Goal: Task Accomplishment & Management: Complete application form

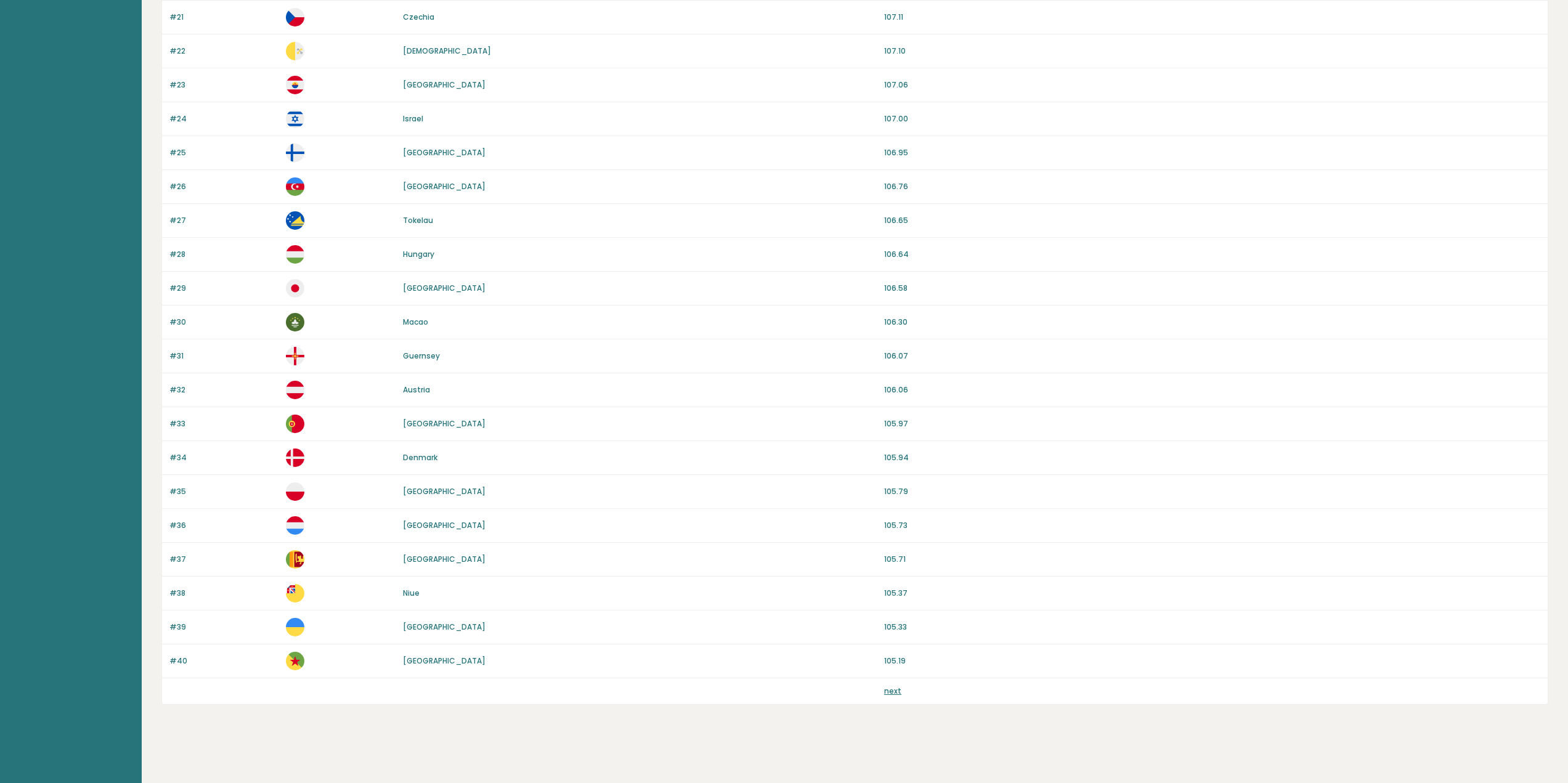
scroll to position [802, 0]
click at [901, 688] on div "next" at bounding box center [1212, 691] width 656 height 11
click at [892, 691] on link "next" at bounding box center [892, 690] width 17 height 11
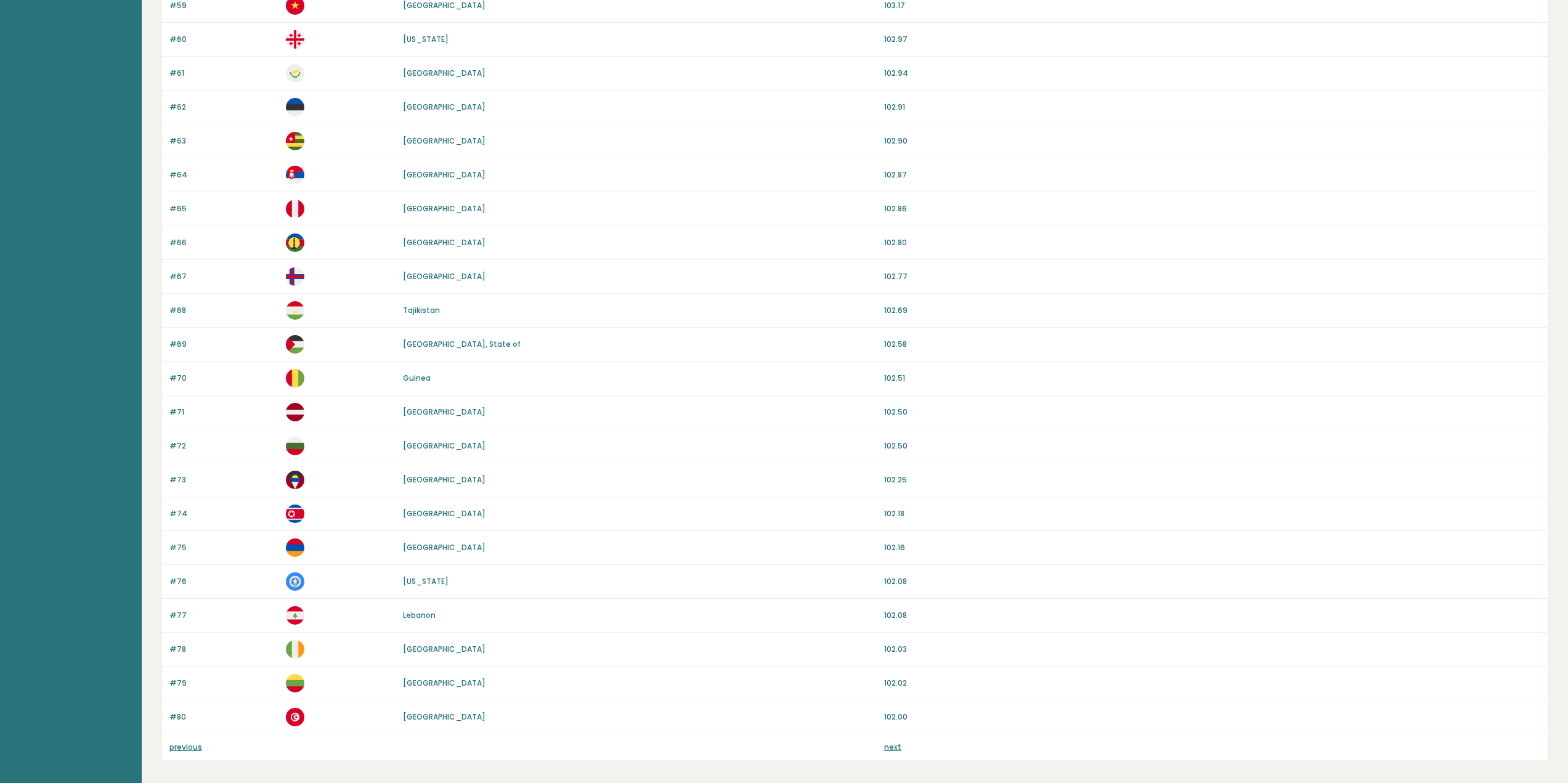
scroll to position [802, 0]
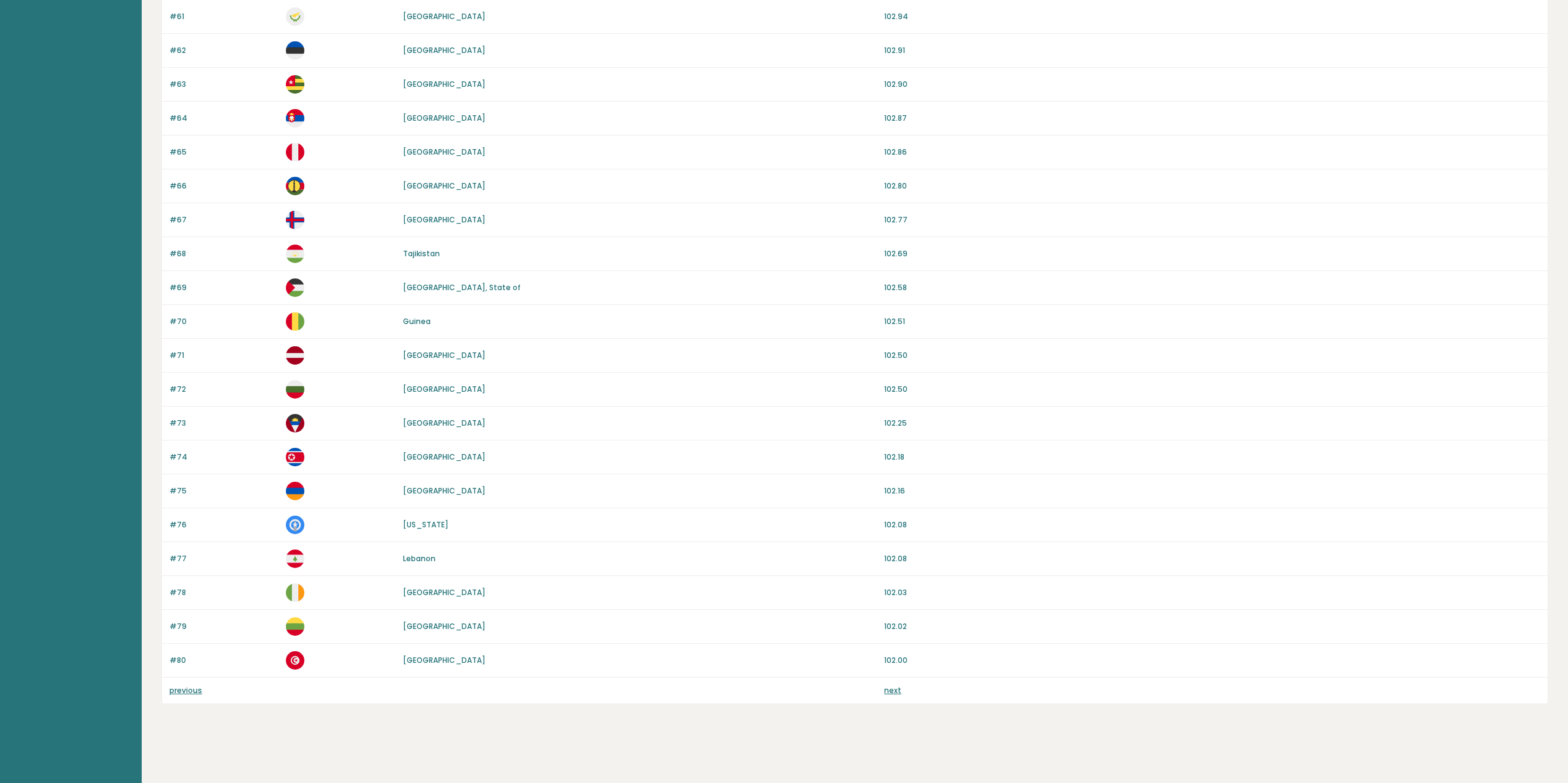
click at [899, 686] on link "next" at bounding box center [892, 690] width 17 height 11
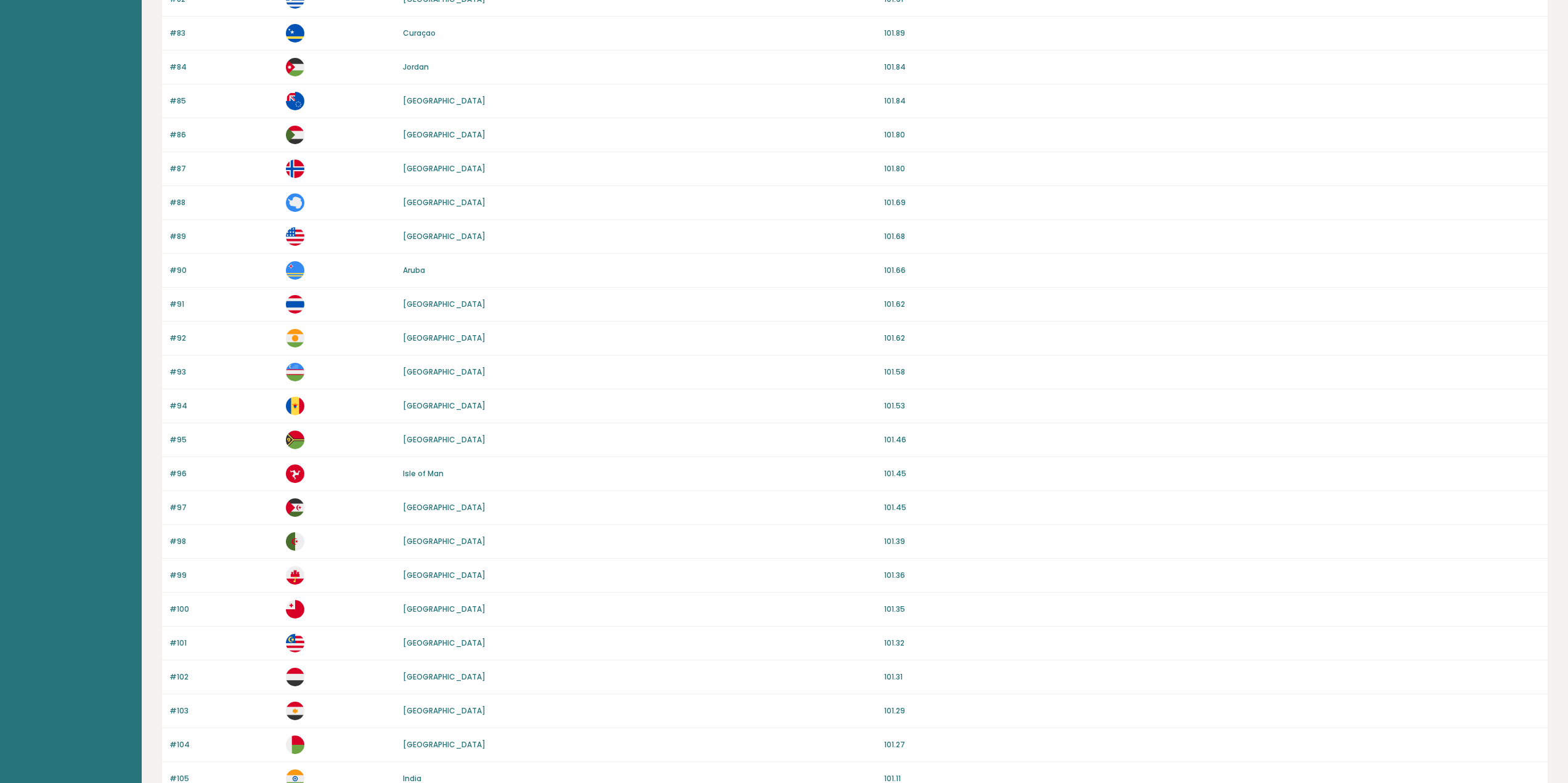
scroll to position [123, 0]
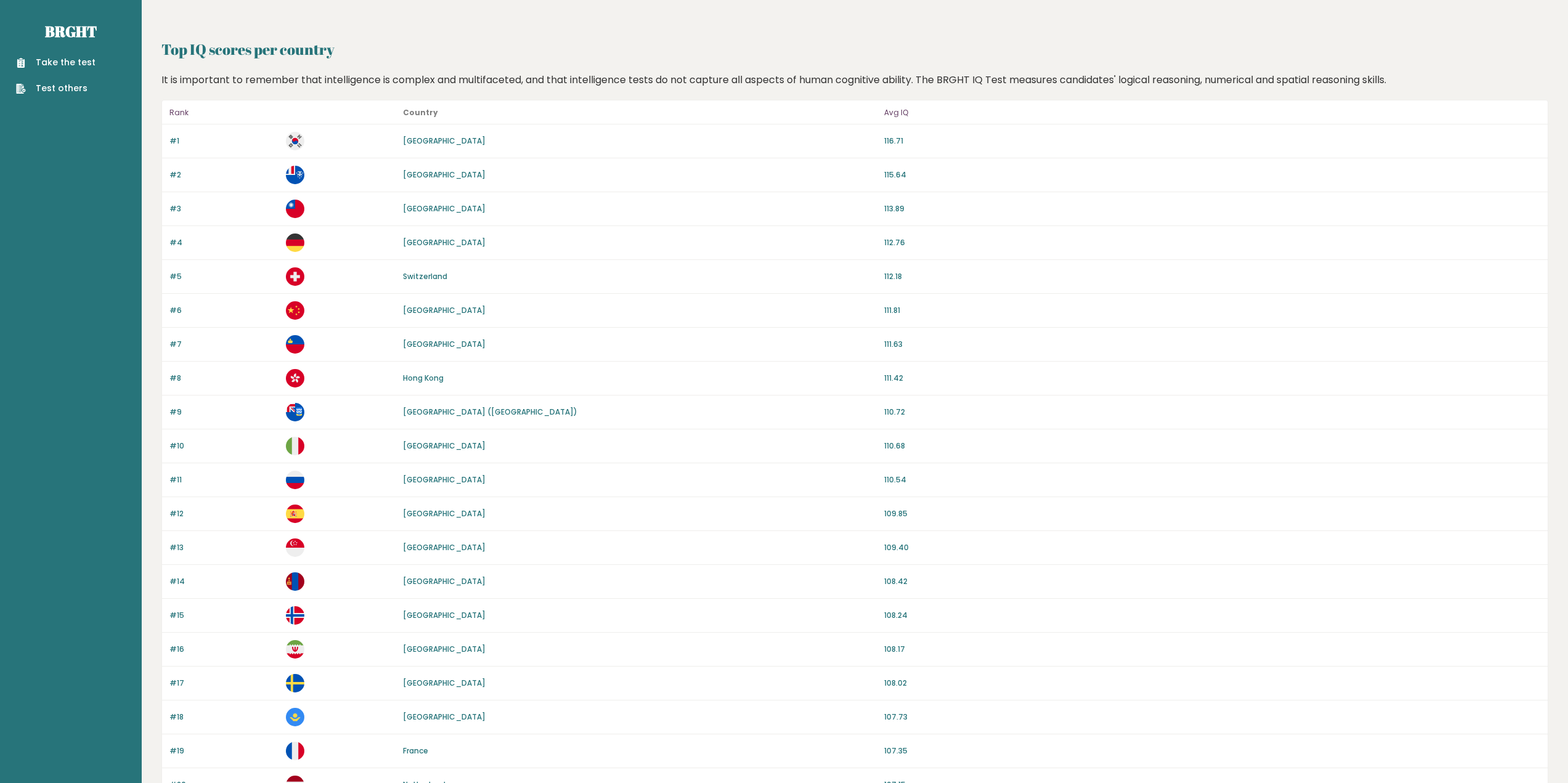
click at [79, 68] on link "Take the test" at bounding box center [56, 63] width 80 height 13
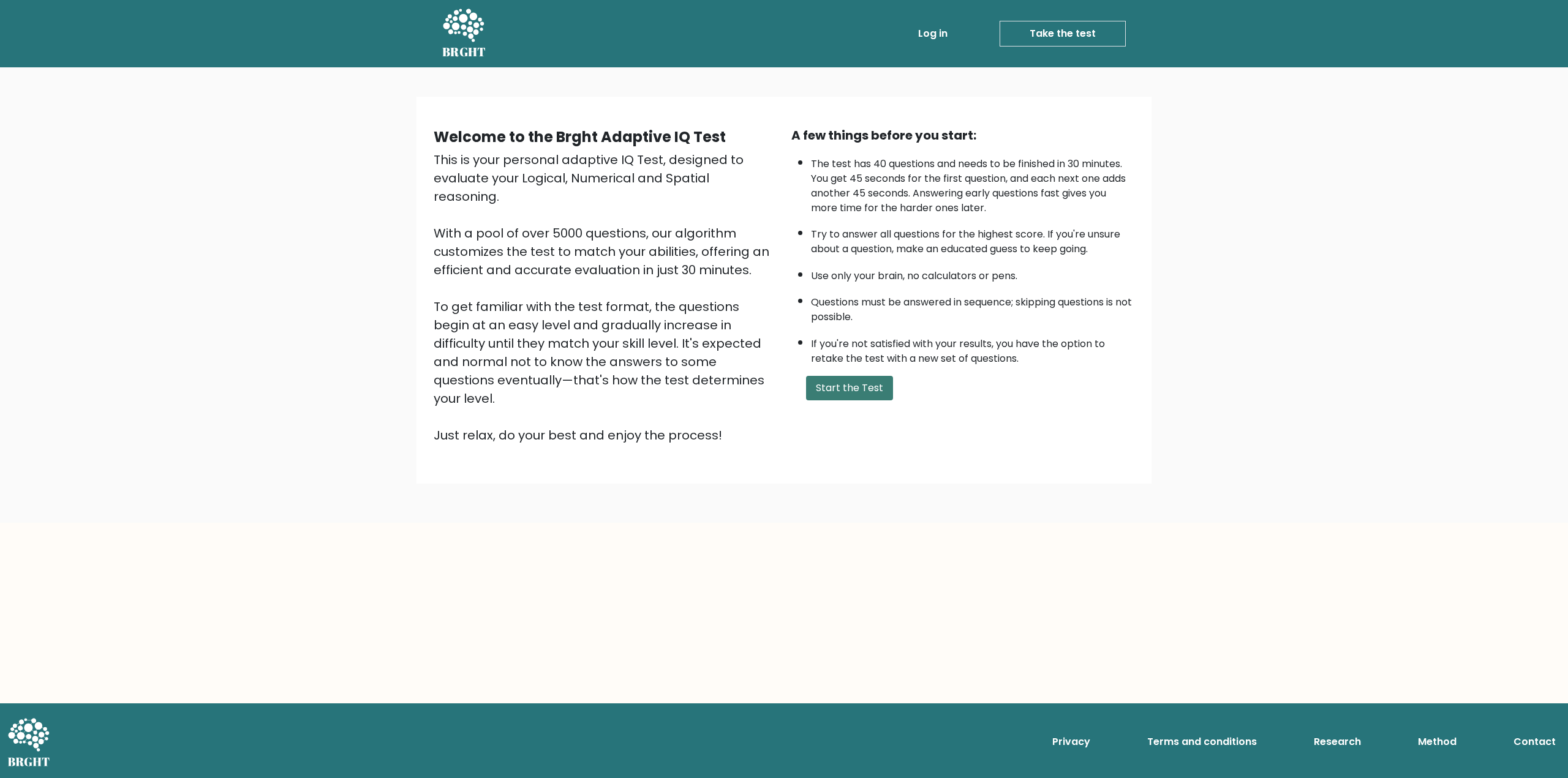
click at [868, 388] on button "Start the Test" at bounding box center [849, 388] width 87 height 24
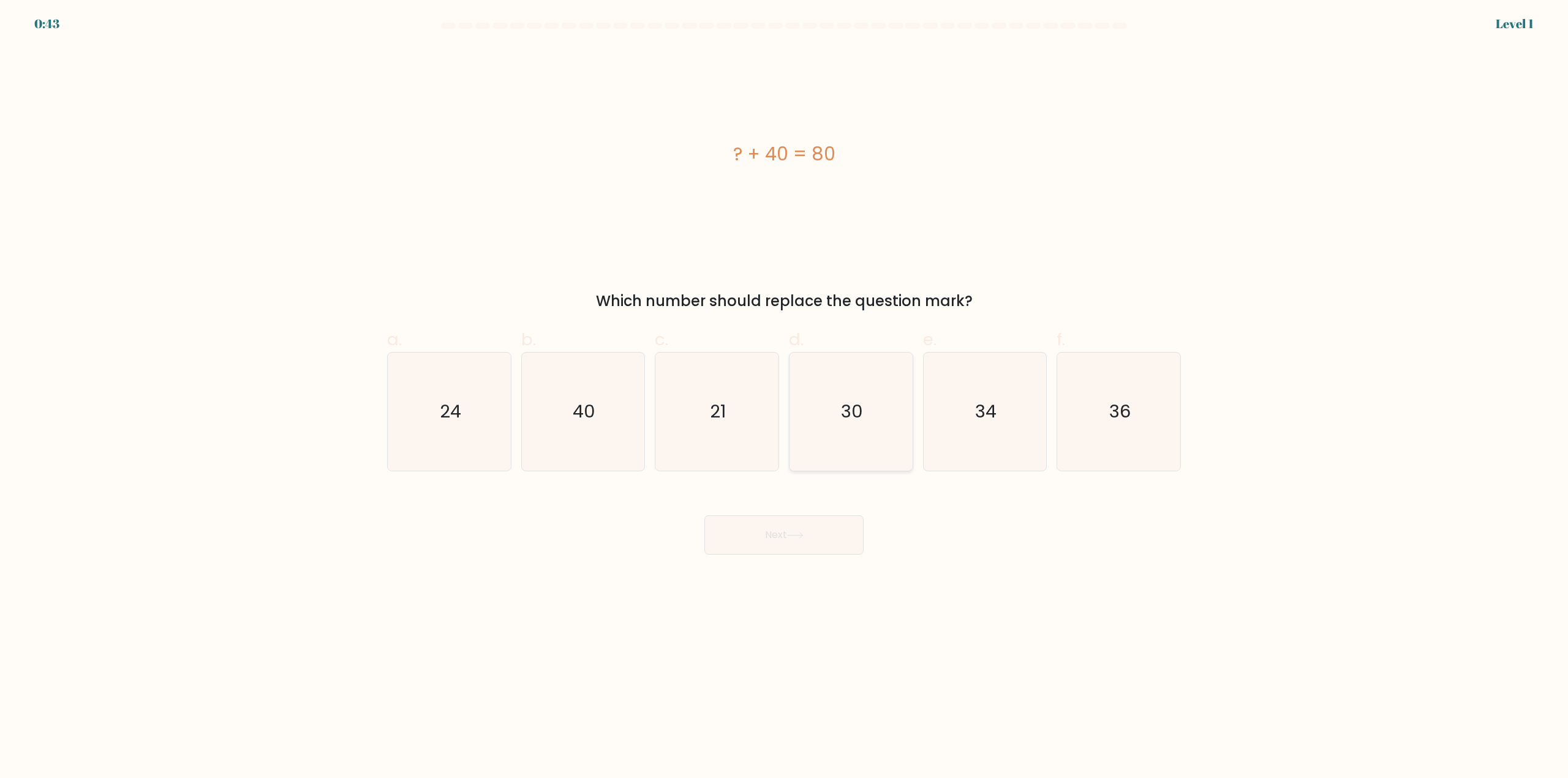
click at [817, 420] on icon "30" at bounding box center [851, 412] width 118 height 118
click at [785, 397] on input "d. 30" at bounding box center [784, 393] width 1 height 8
radio input "true"
click at [557, 435] on icon "40" at bounding box center [583, 412] width 118 height 118
click at [784, 397] on input "b. 40" at bounding box center [784, 393] width 1 height 8
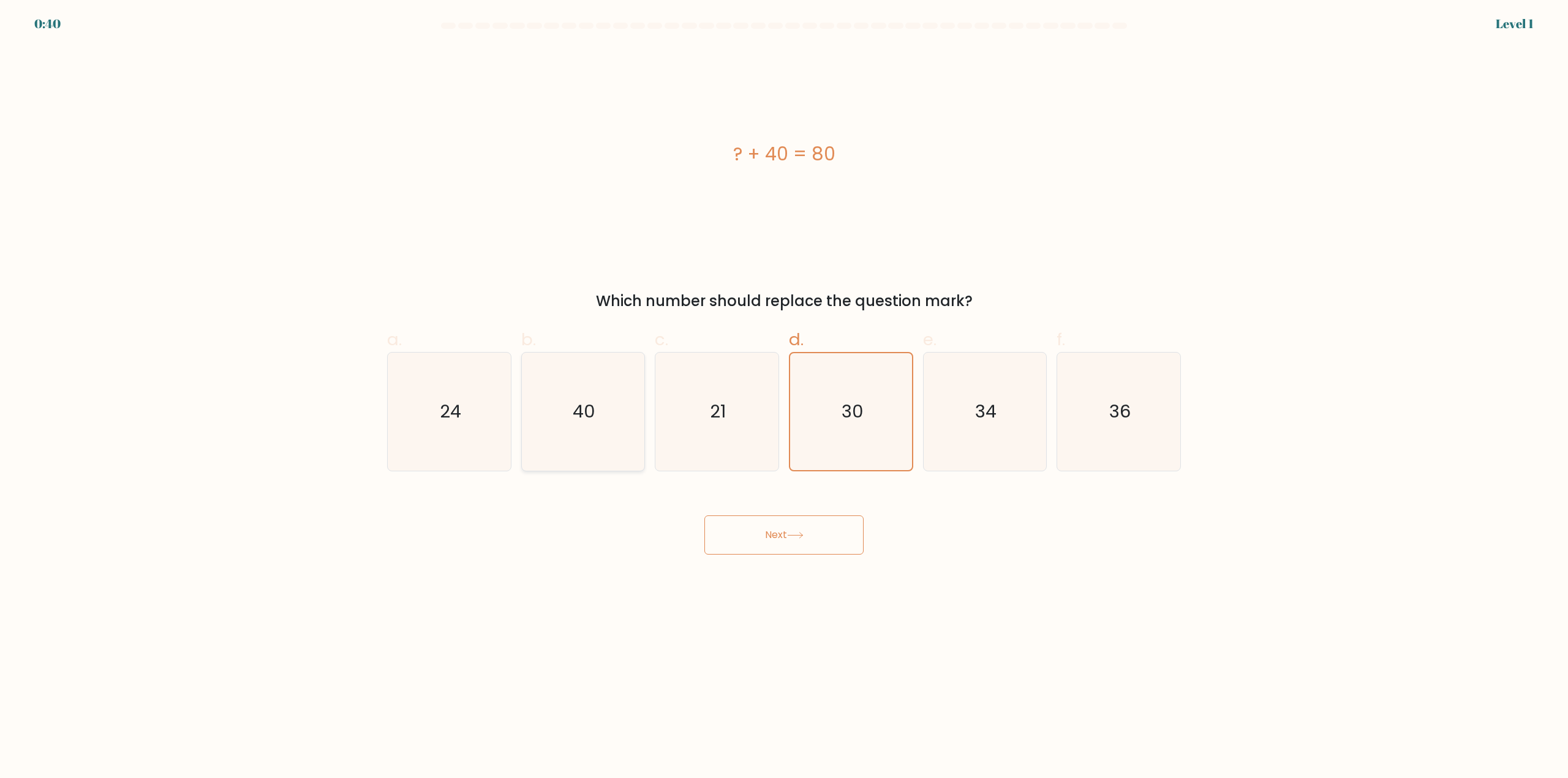
radio input "true"
click at [829, 554] on button "Next" at bounding box center [784, 535] width 160 height 39
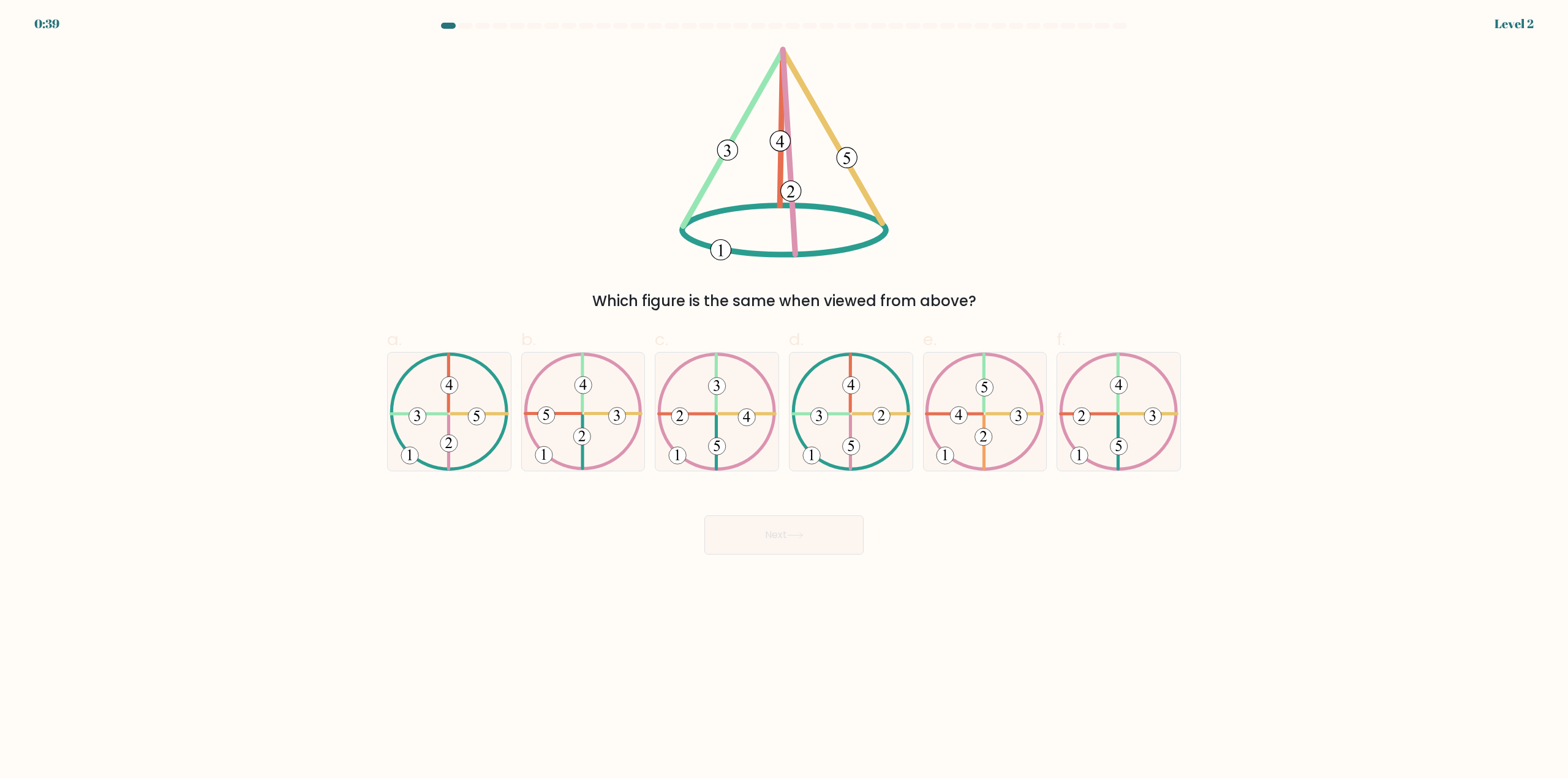
click at [817, 540] on button "Next" at bounding box center [784, 535] width 160 height 39
click at [790, 433] on div at bounding box center [851, 412] width 124 height 119
click at [785, 397] on input "d." at bounding box center [784, 393] width 1 height 8
radio input "true"
click at [820, 523] on button "Next" at bounding box center [784, 535] width 160 height 39
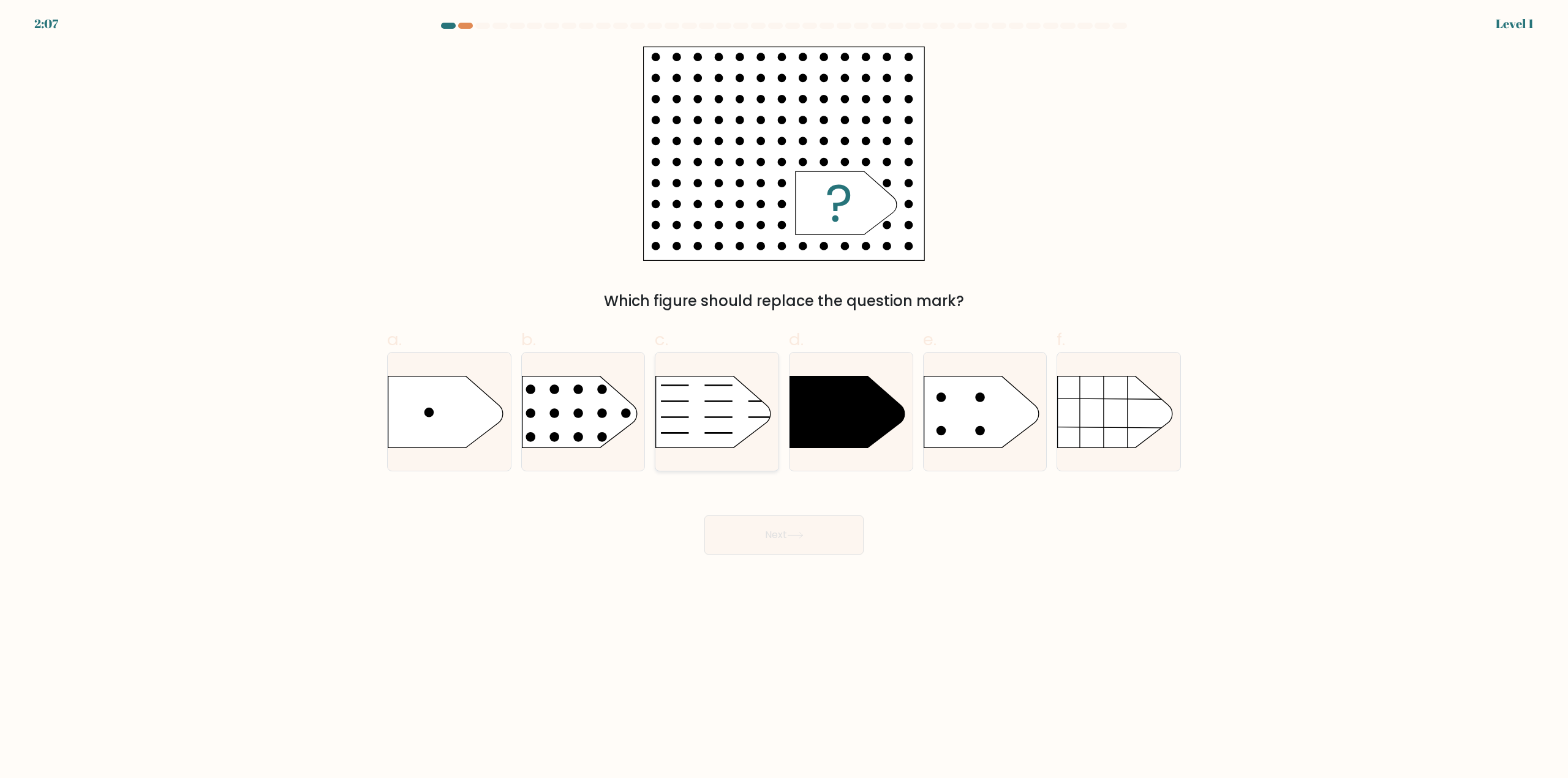
click at [700, 411] on icon at bounding box center [713, 412] width 115 height 72
click at [784, 397] on input "c." at bounding box center [784, 393] width 1 height 8
radio input "true"
click at [778, 529] on button "Next" at bounding box center [784, 535] width 160 height 39
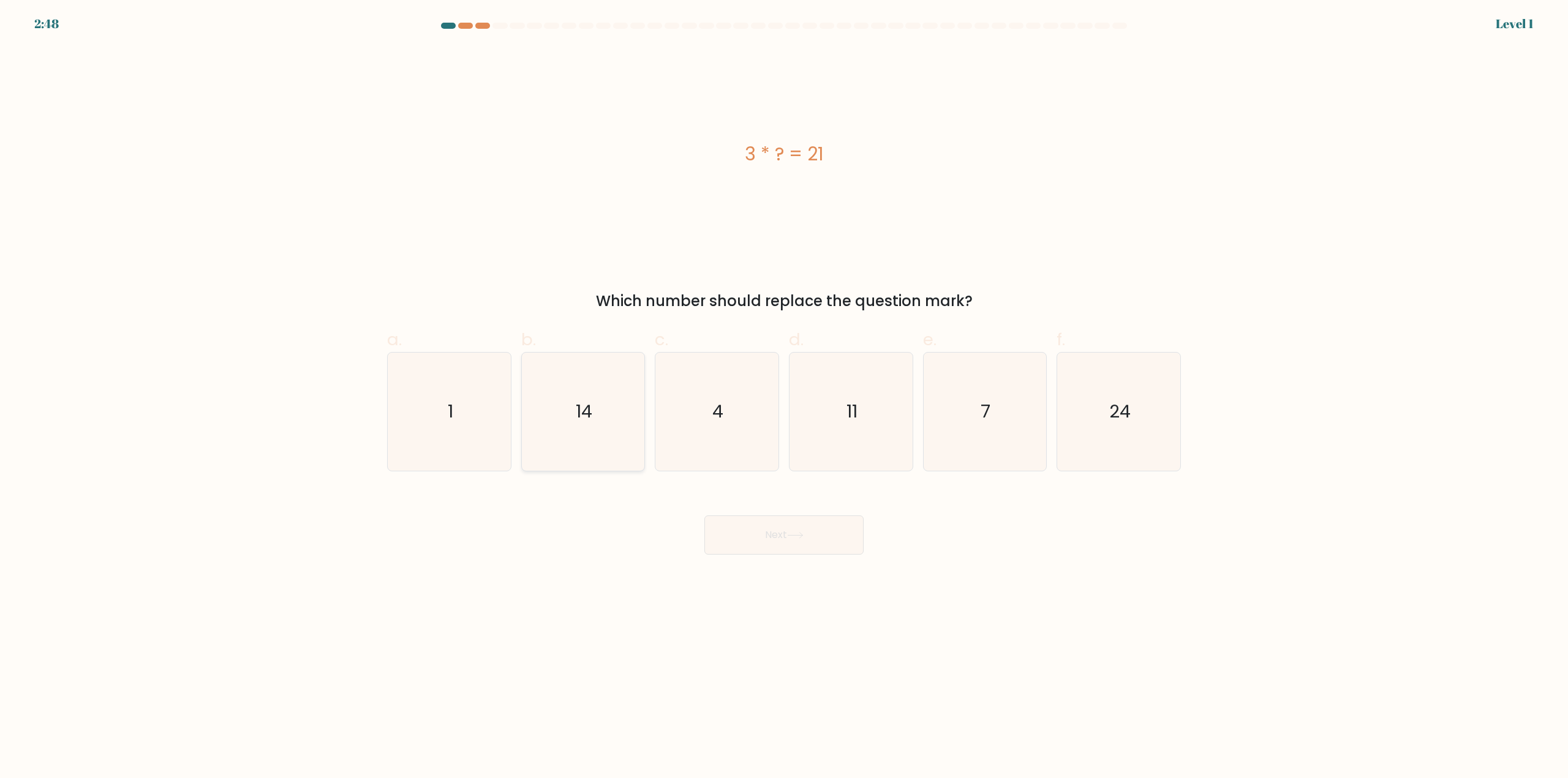
click at [616, 384] on icon "14" at bounding box center [583, 412] width 118 height 118
click at [784, 389] on input "b. 14" at bounding box center [784, 393] width 1 height 8
radio input "true"
click at [768, 535] on button "Next" at bounding box center [784, 535] width 160 height 39
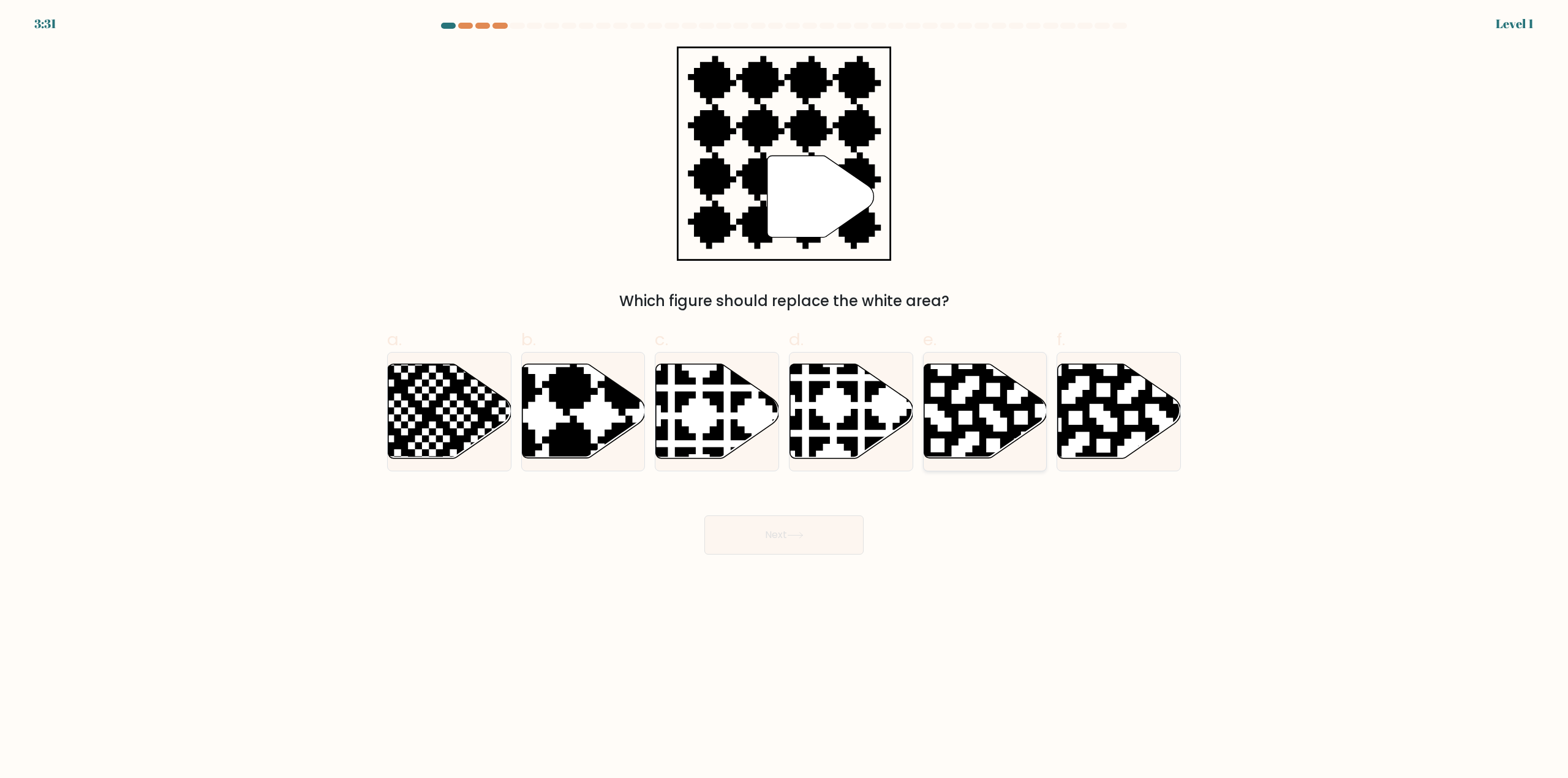
click at [930, 431] on icon at bounding box center [1021, 362] width 223 height 223
click at [785, 397] on input "e." at bounding box center [784, 393] width 1 height 8
radio input "true"
click at [812, 531] on button "Next" at bounding box center [784, 535] width 160 height 39
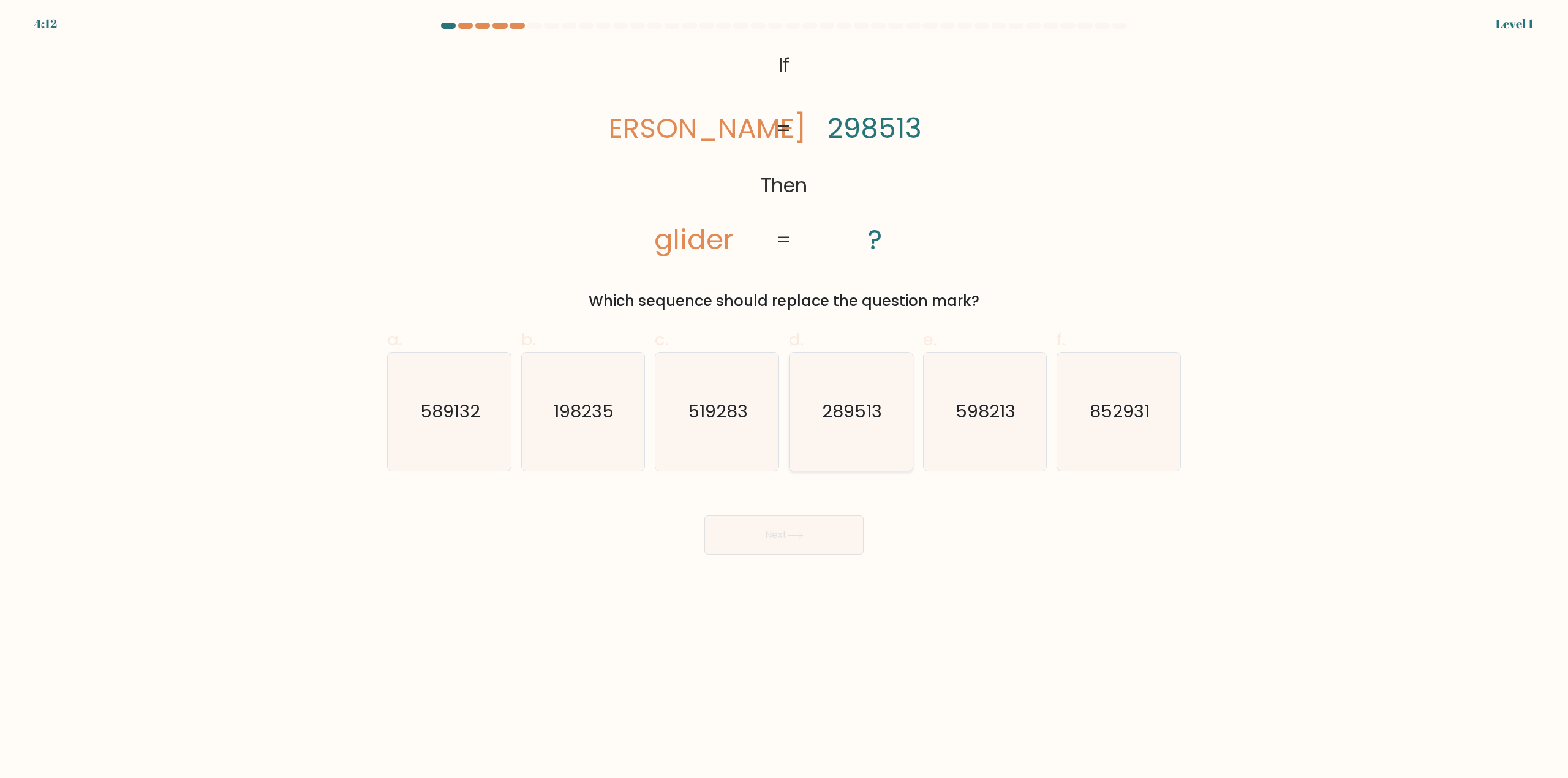
drag, startPoint x: 822, startPoint y: 449, endPoint x: 798, endPoint y: 440, distance: 25.6
click at [798, 440] on icon "289513" at bounding box center [851, 412] width 118 height 118
click at [785, 397] on input "d. 289513" at bounding box center [784, 393] width 1 height 8
radio input "true"
click at [798, 538] on icon at bounding box center [795, 535] width 16 height 7
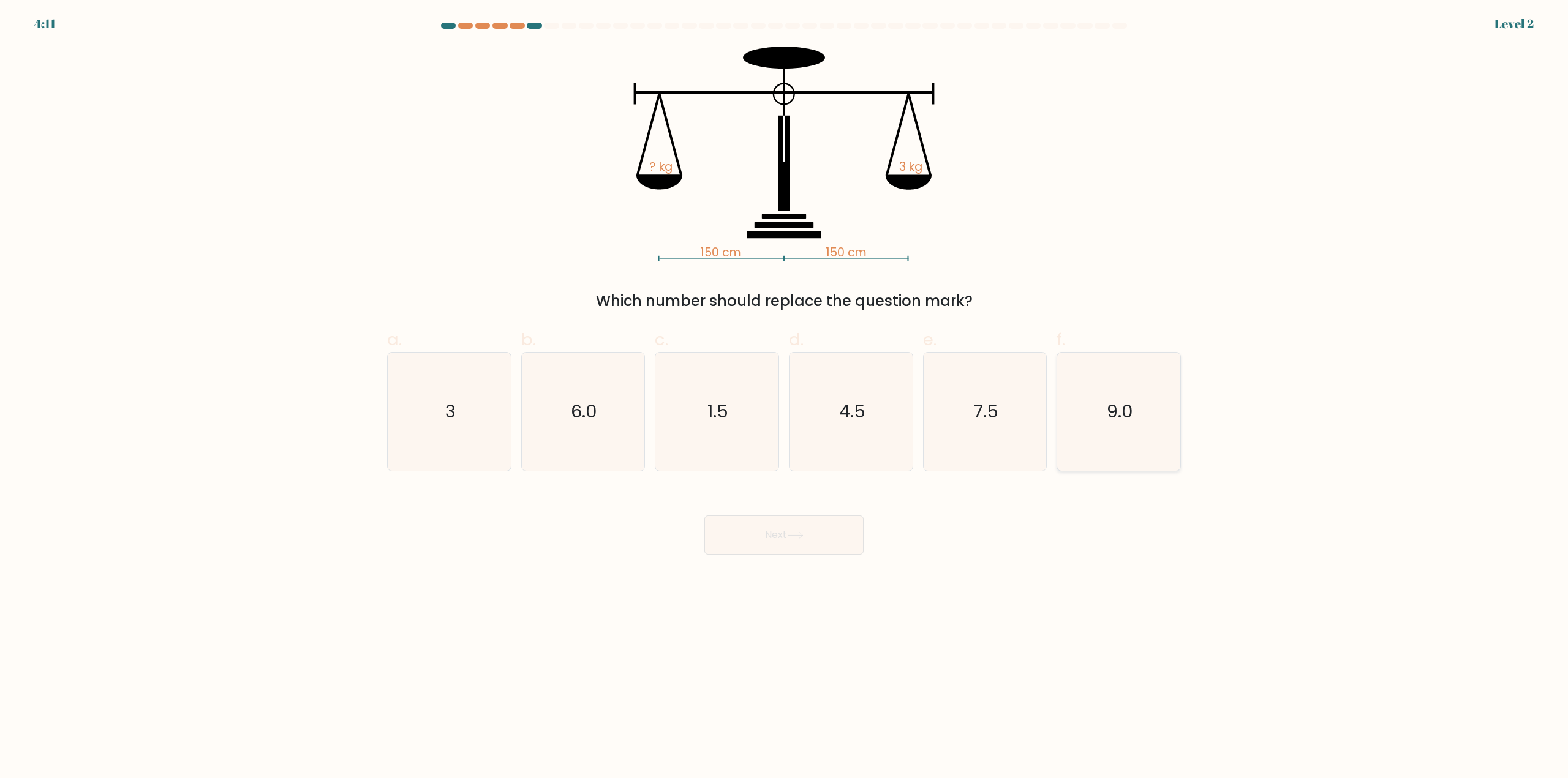
click at [1107, 441] on icon "9.0" at bounding box center [1119, 412] width 118 height 118
click at [785, 397] on input "f. 9.0" at bounding box center [784, 393] width 1 height 8
radio input "true"
click at [749, 545] on button "Next" at bounding box center [784, 535] width 160 height 39
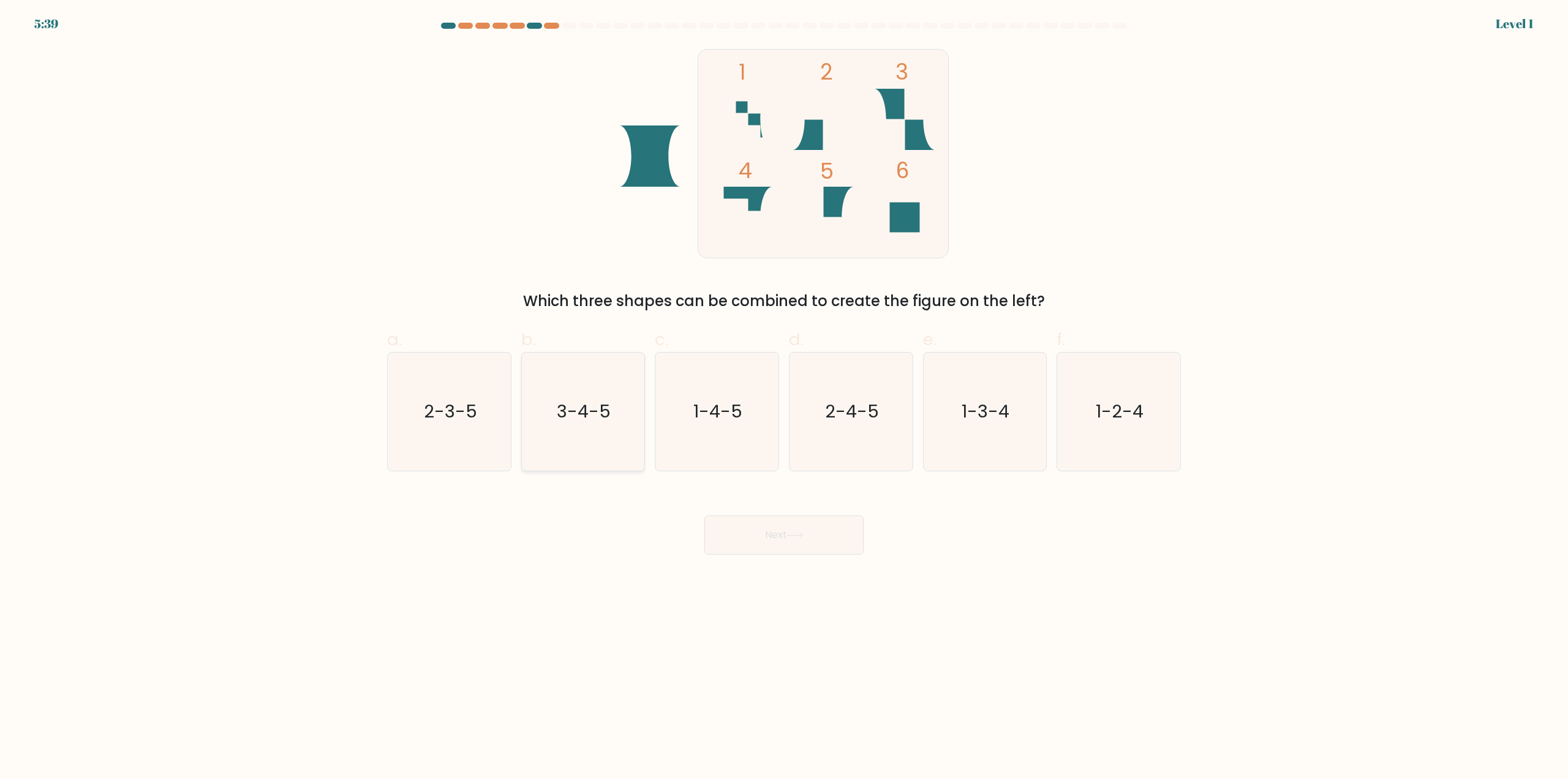
click at [589, 428] on icon "3-4-5" at bounding box center [583, 412] width 118 height 118
click at [784, 397] on input "b. 3-4-5" at bounding box center [784, 393] width 1 height 8
radio input "true"
click at [827, 540] on button "Next" at bounding box center [784, 535] width 160 height 39
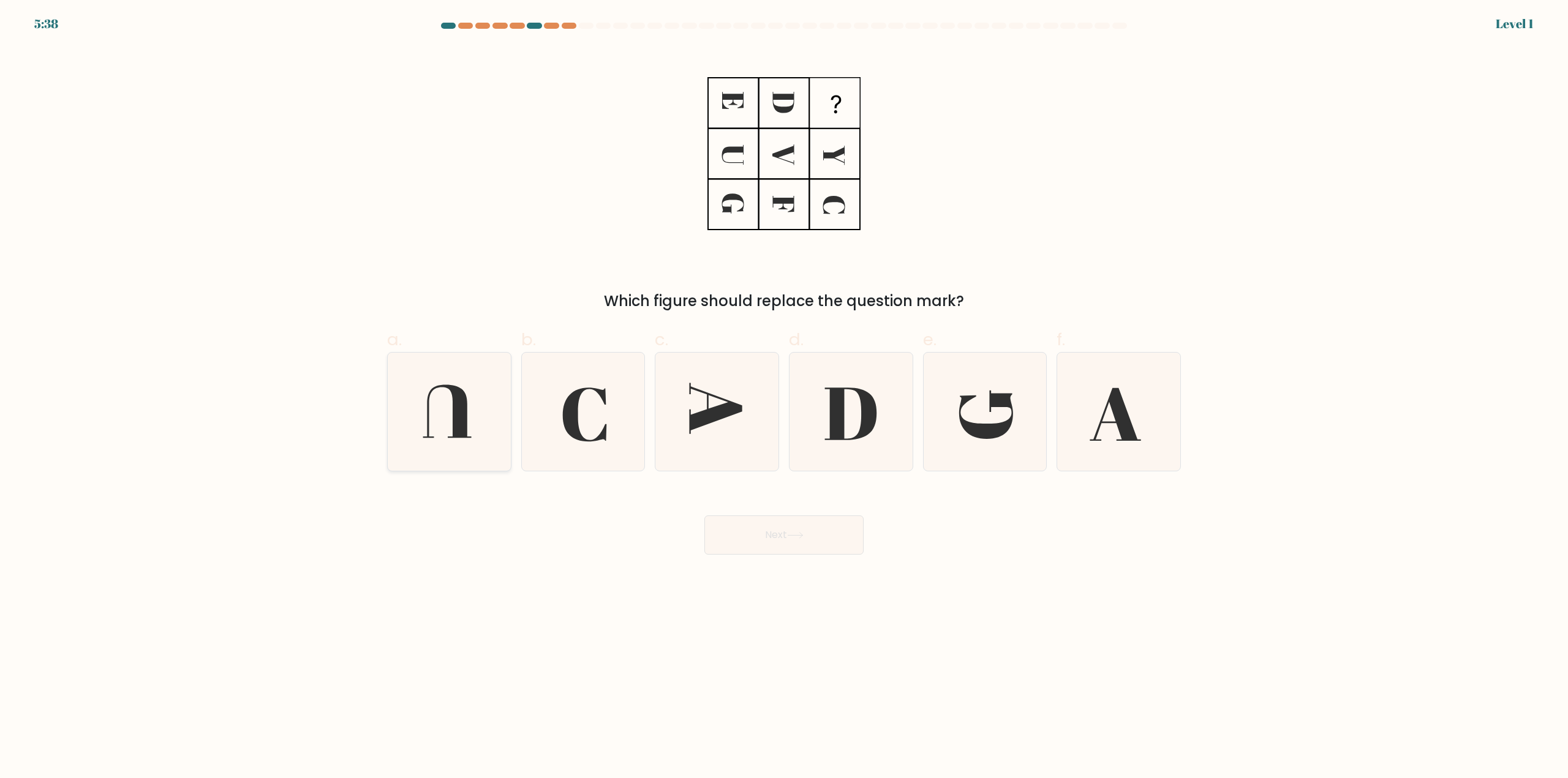
click at [493, 416] on icon at bounding box center [449, 412] width 118 height 118
click at [784, 397] on input "a." at bounding box center [784, 393] width 1 height 8
radio input "true"
click at [769, 538] on button "Next" at bounding box center [784, 535] width 160 height 39
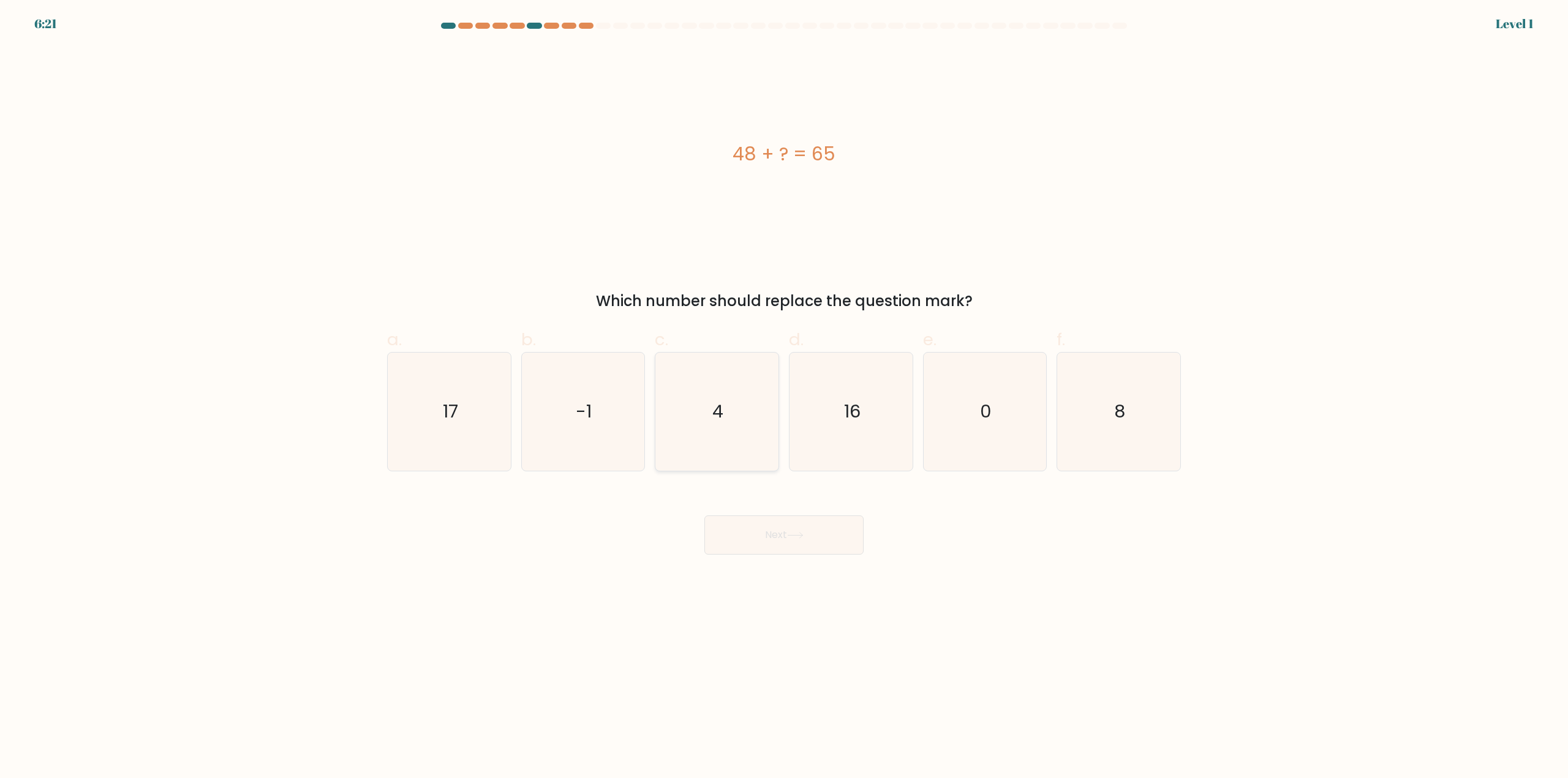
click at [768, 438] on icon "4" at bounding box center [717, 412] width 118 height 118
click at [784, 397] on input "c. 4" at bounding box center [784, 393] width 1 height 8
radio input "true"
click at [787, 528] on button "Next" at bounding box center [784, 535] width 160 height 39
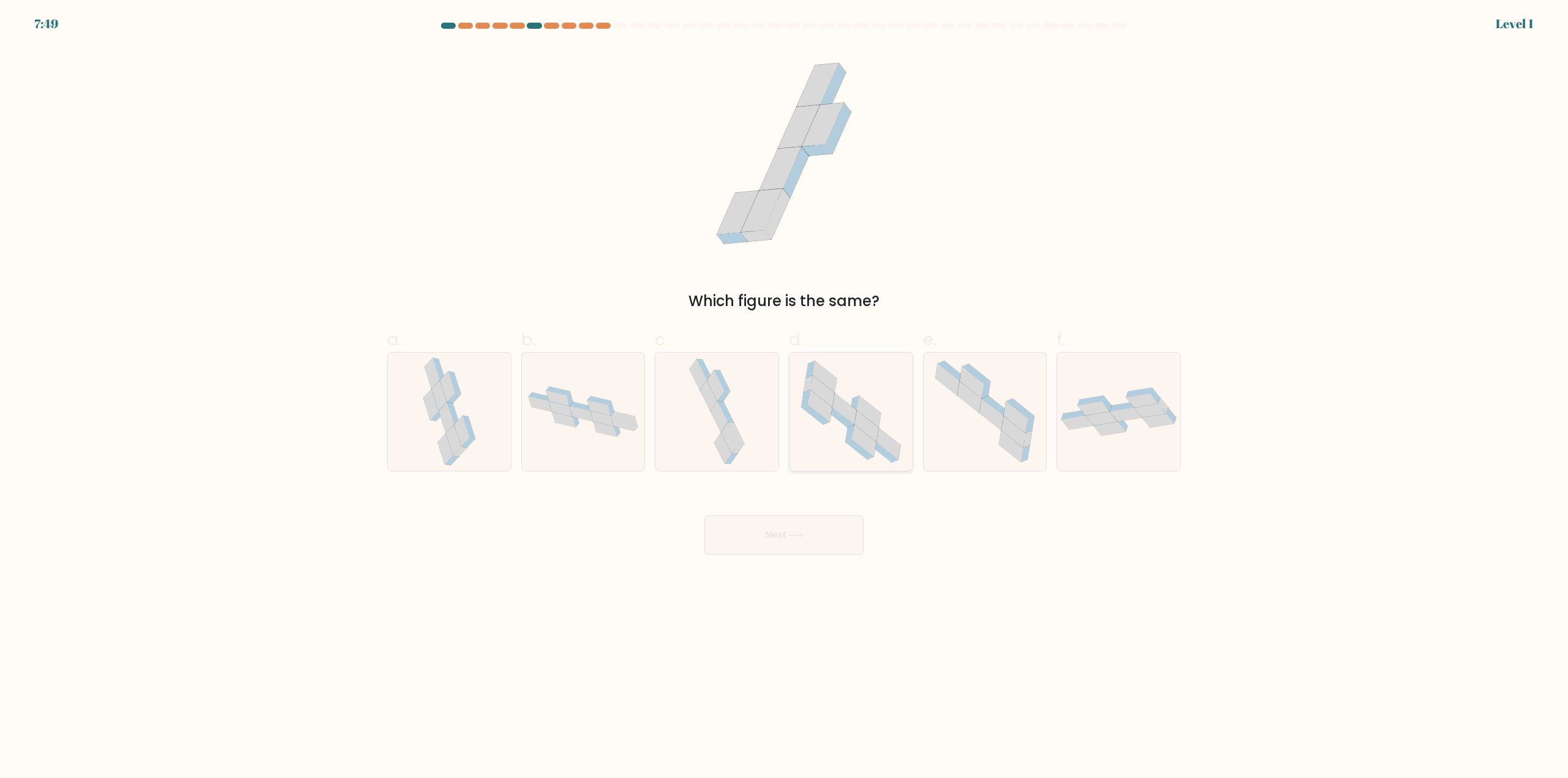
click at [826, 445] on icon at bounding box center [851, 412] width 118 height 118
click at [785, 397] on input "d." at bounding box center [784, 393] width 1 height 8
radio input "true"
click at [816, 527] on button "Next" at bounding box center [784, 535] width 160 height 39
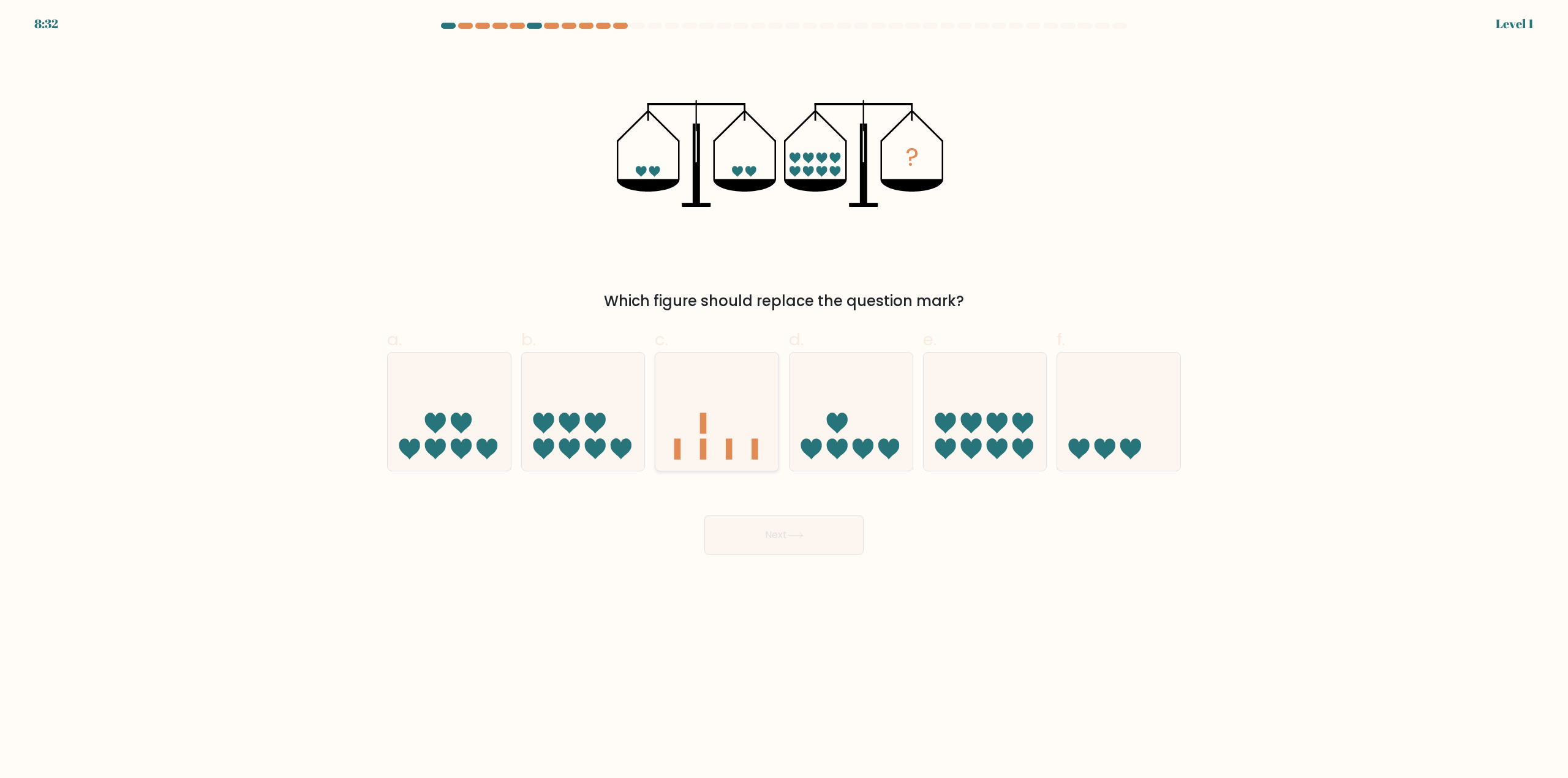
click at [730, 408] on icon at bounding box center [717, 412] width 123 height 102
click at [784, 397] on input "c." at bounding box center [784, 393] width 1 height 8
radio input "true"
click at [777, 531] on button "Next" at bounding box center [784, 535] width 160 height 39
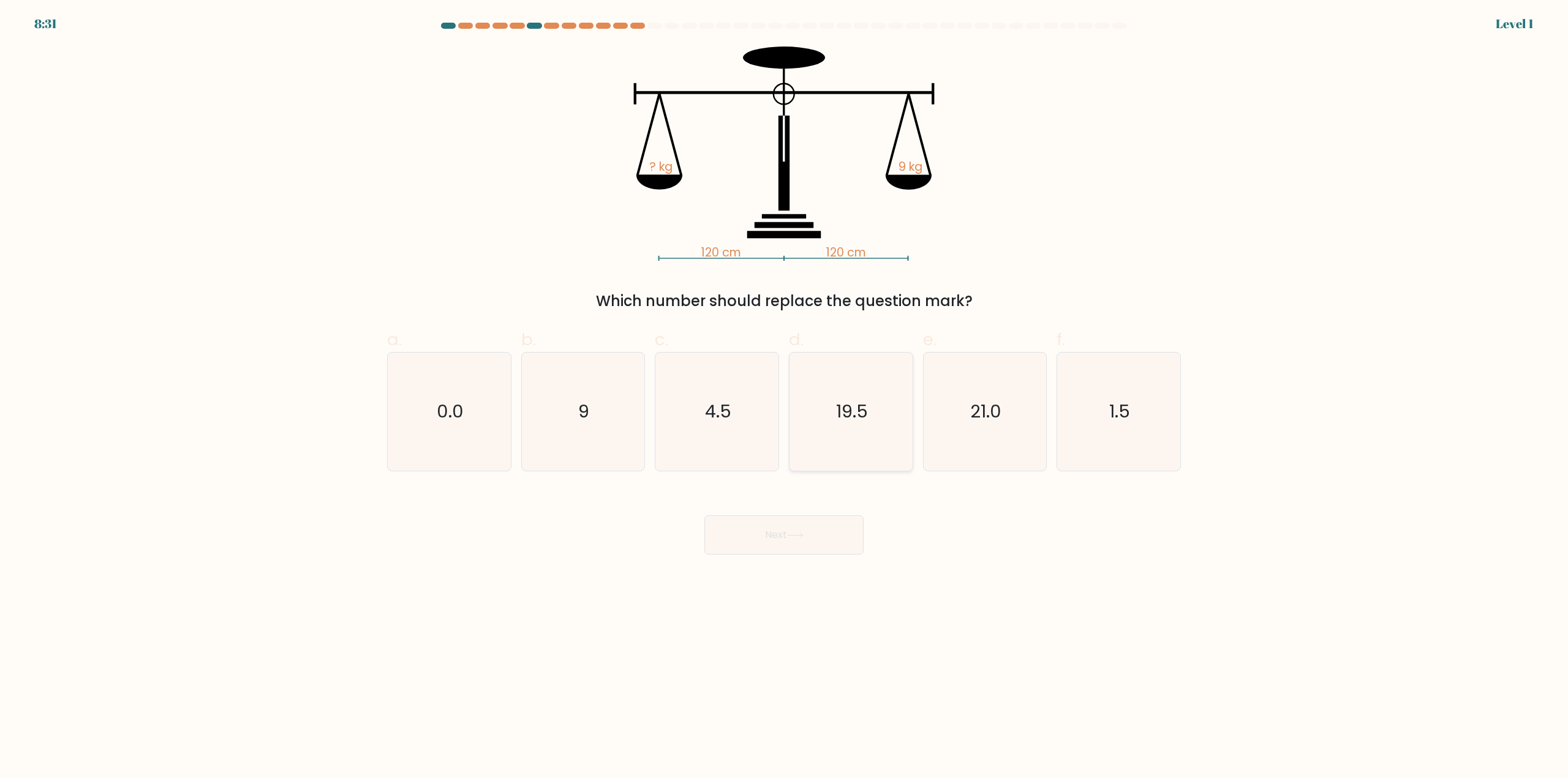
click at [829, 430] on icon "19.5" at bounding box center [851, 412] width 118 height 118
click at [785, 397] on input "d. 19.5" at bounding box center [784, 393] width 1 height 8
radio input "true"
click at [833, 539] on button "Next" at bounding box center [784, 535] width 160 height 39
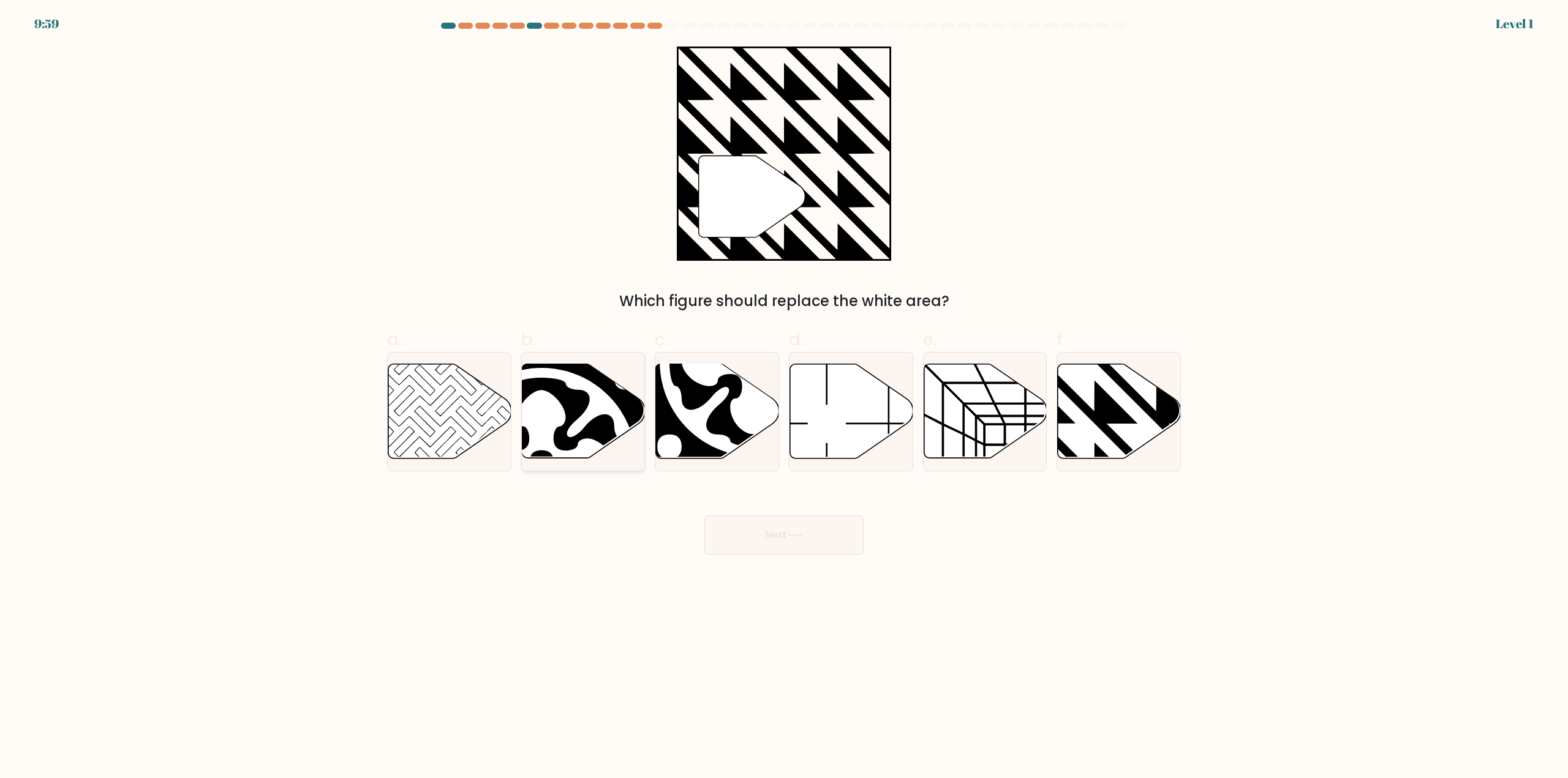
click at [614, 414] on icon at bounding box center [541, 462] width 189 height 189
click at [784, 397] on input "b." at bounding box center [784, 393] width 1 height 8
radio input "true"
click at [778, 544] on button "Next" at bounding box center [784, 535] width 160 height 39
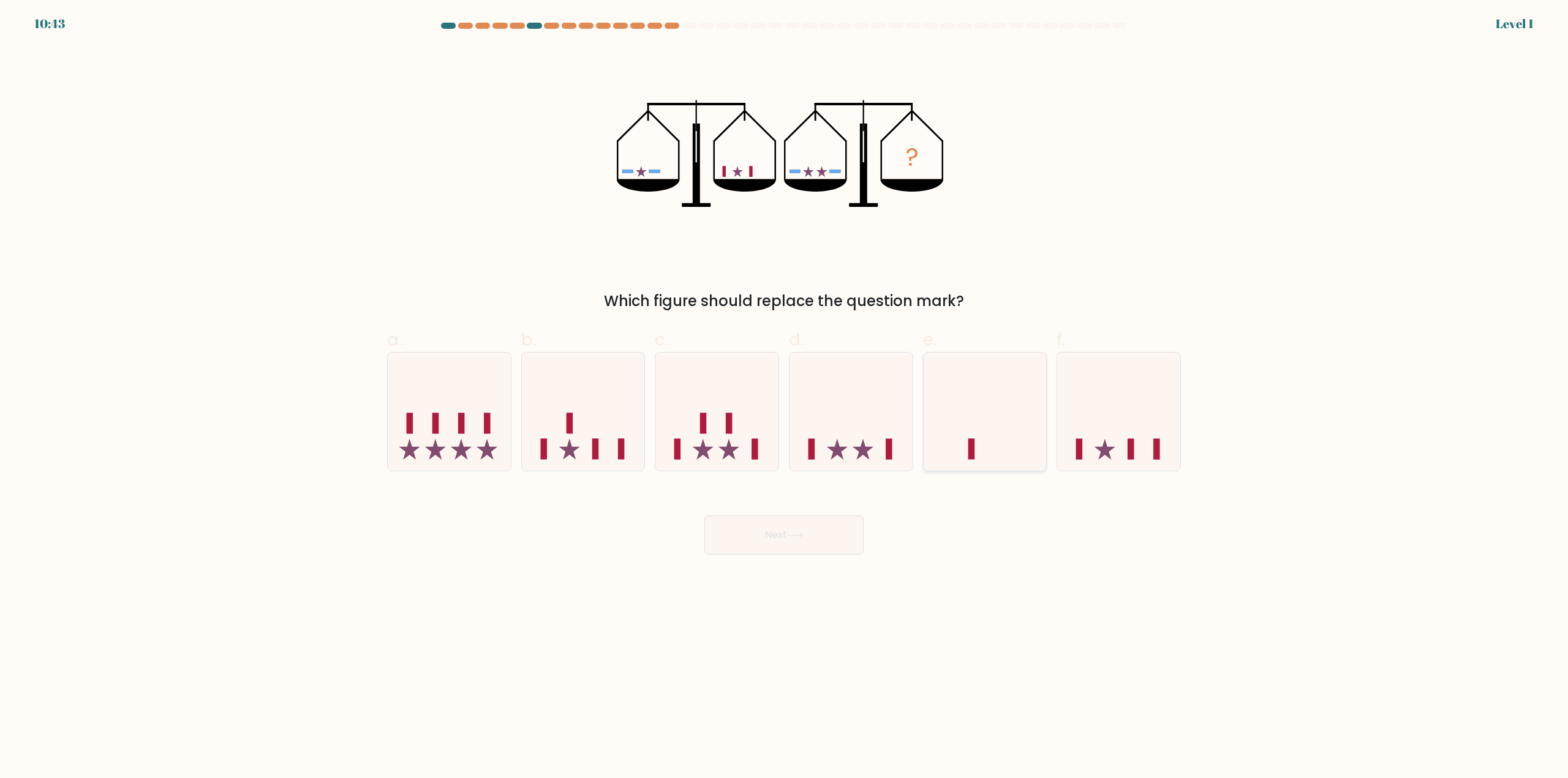
click at [942, 429] on icon at bounding box center [985, 412] width 123 height 102
click at [785, 397] on input "e." at bounding box center [784, 393] width 1 height 8
radio input "true"
click at [844, 531] on button "Next" at bounding box center [784, 535] width 160 height 39
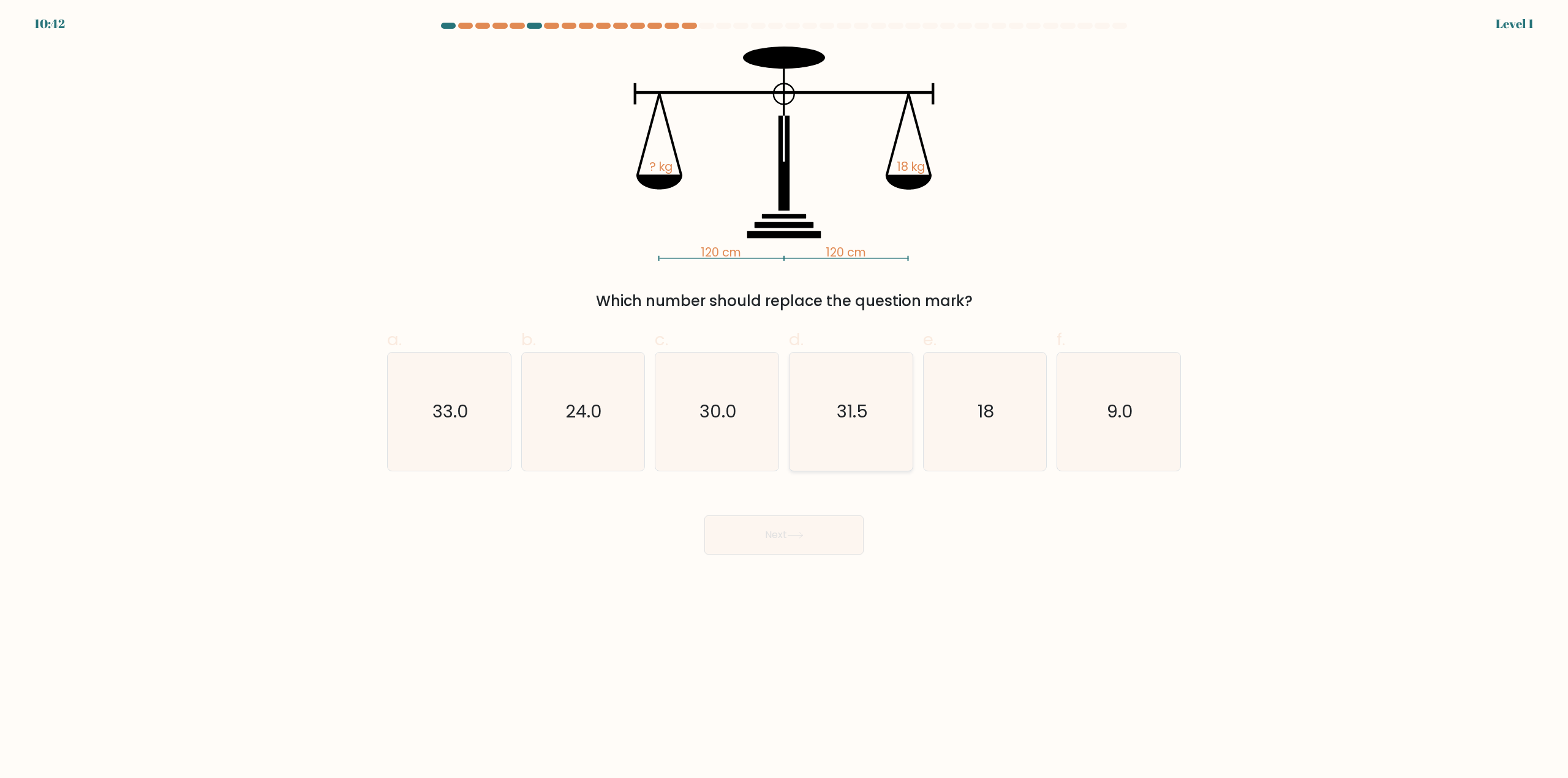
click at [890, 455] on icon "31.5" at bounding box center [851, 412] width 118 height 118
click at [785, 397] on input "d. 31.5" at bounding box center [784, 393] width 1 height 8
radio input "true"
click at [831, 528] on button "Next" at bounding box center [784, 535] width 160 height 39
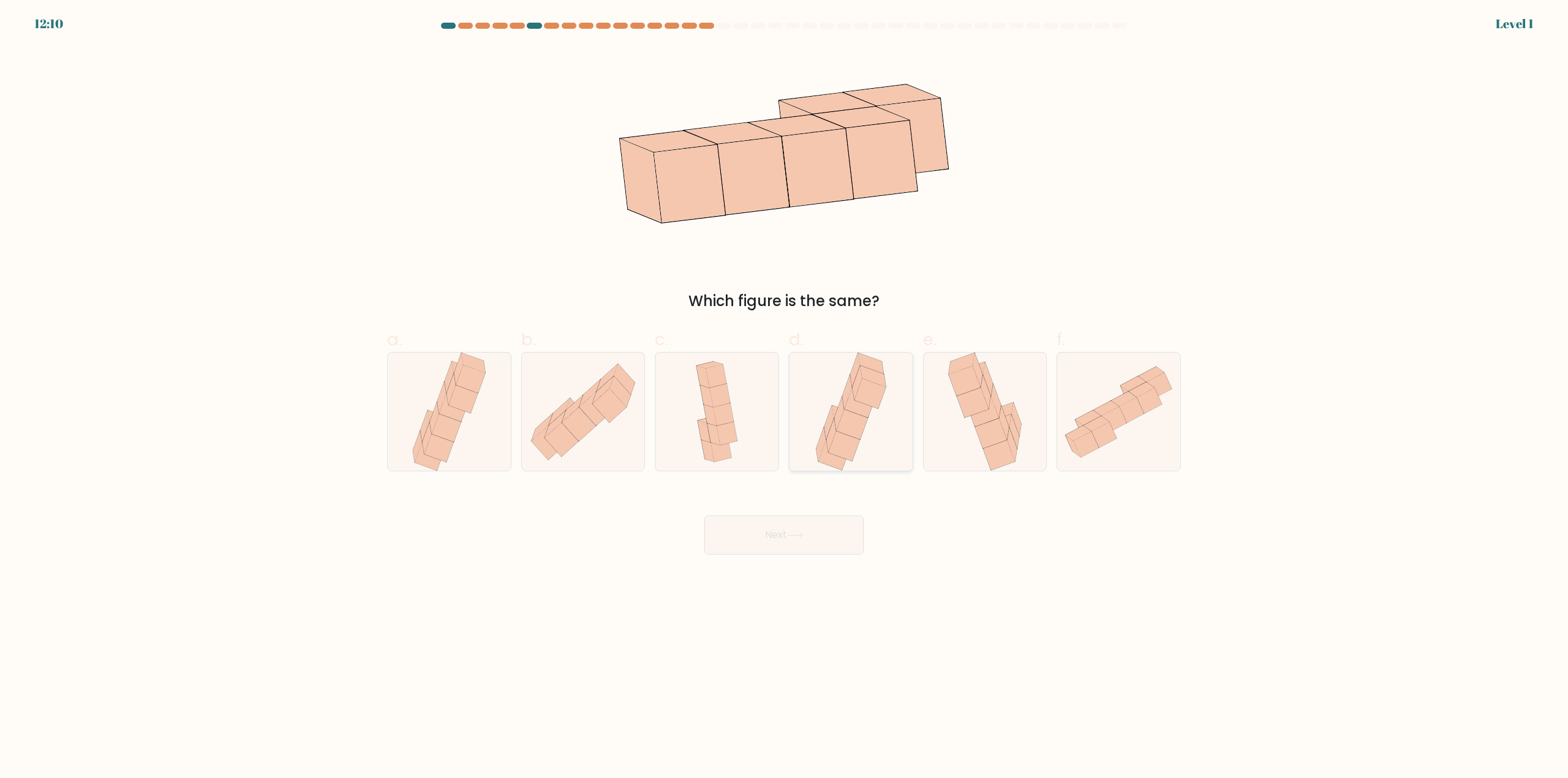
click at [895, 439] on div at bounding box center [851, 412] width 124 height 119
click at [785, 397] on input "d." at bounding box center [784, 393] width 1 height 8
radio input "true"
click at [824, 529] on button "Next" at bounding box center [784, 535] width 160 height 39
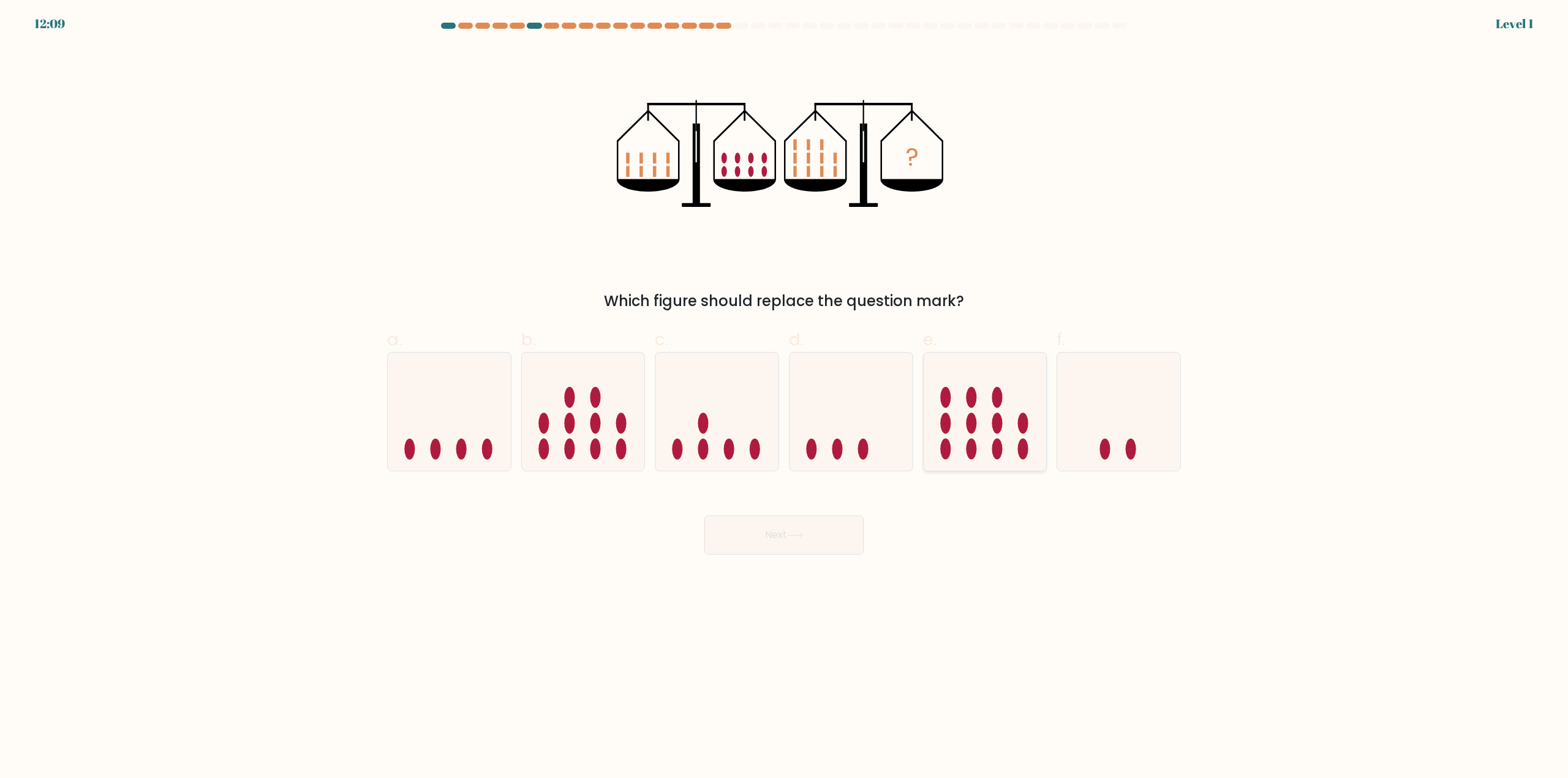
click at [944, 436] on icon at bounding box center [985, 412] width 123 height 102
click at [785, 397] on input "e." at bounding box center [784, 393] width 1 height 8
radio input "true"
click at [825, 535] on button "Next" at bounding box center [784, 535] width 160 height 39
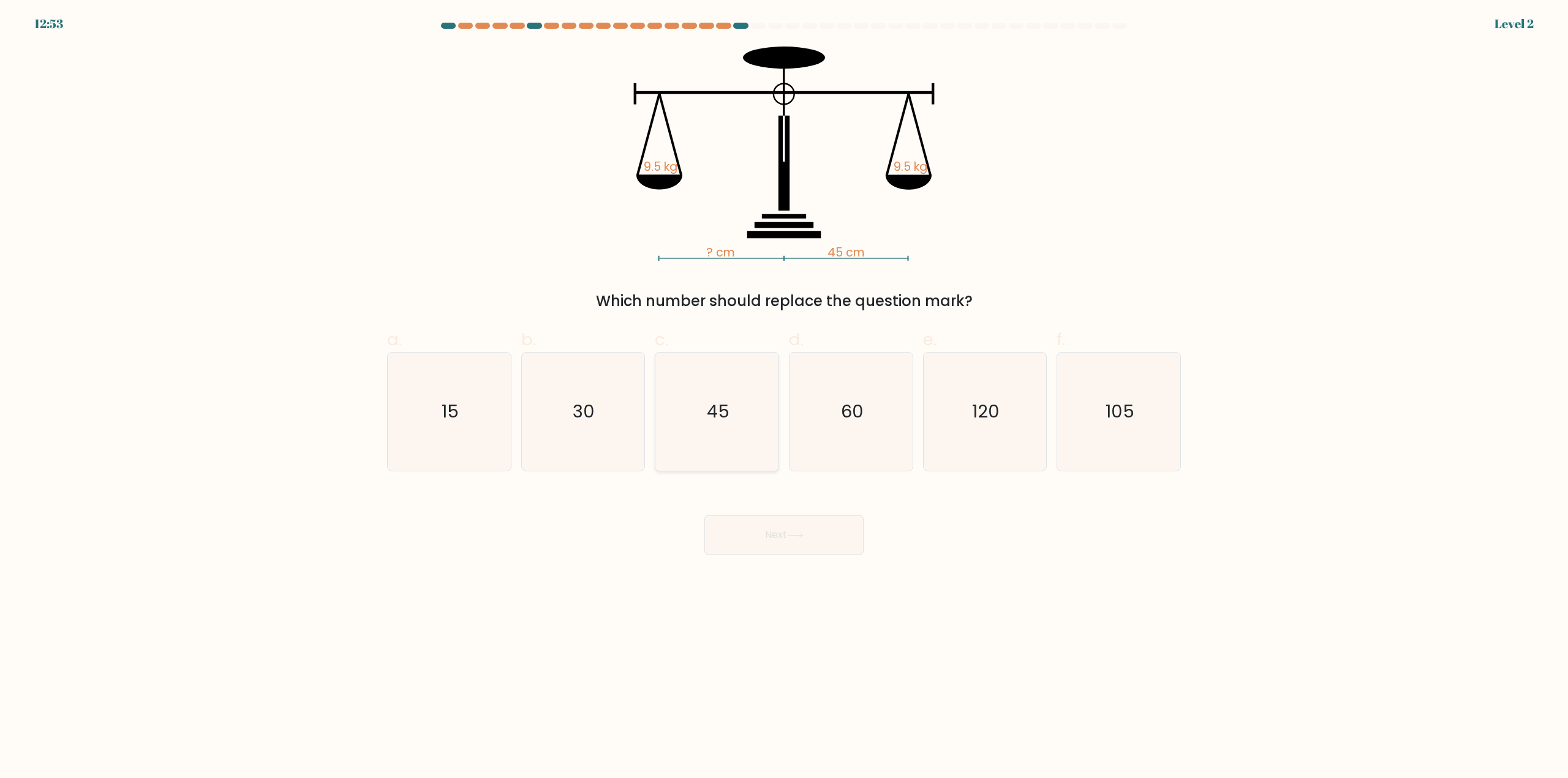
click at [677, 419] on icon "45" at bounding box center [717, 412] width 118 height 118
click at [784, 397] on input "c. 45" at bounding box center [784, 393] width 1 height 8
radio input "true"
click at [756, 537] on button "Next" at bounding box center [784, 535] width 160 height 39
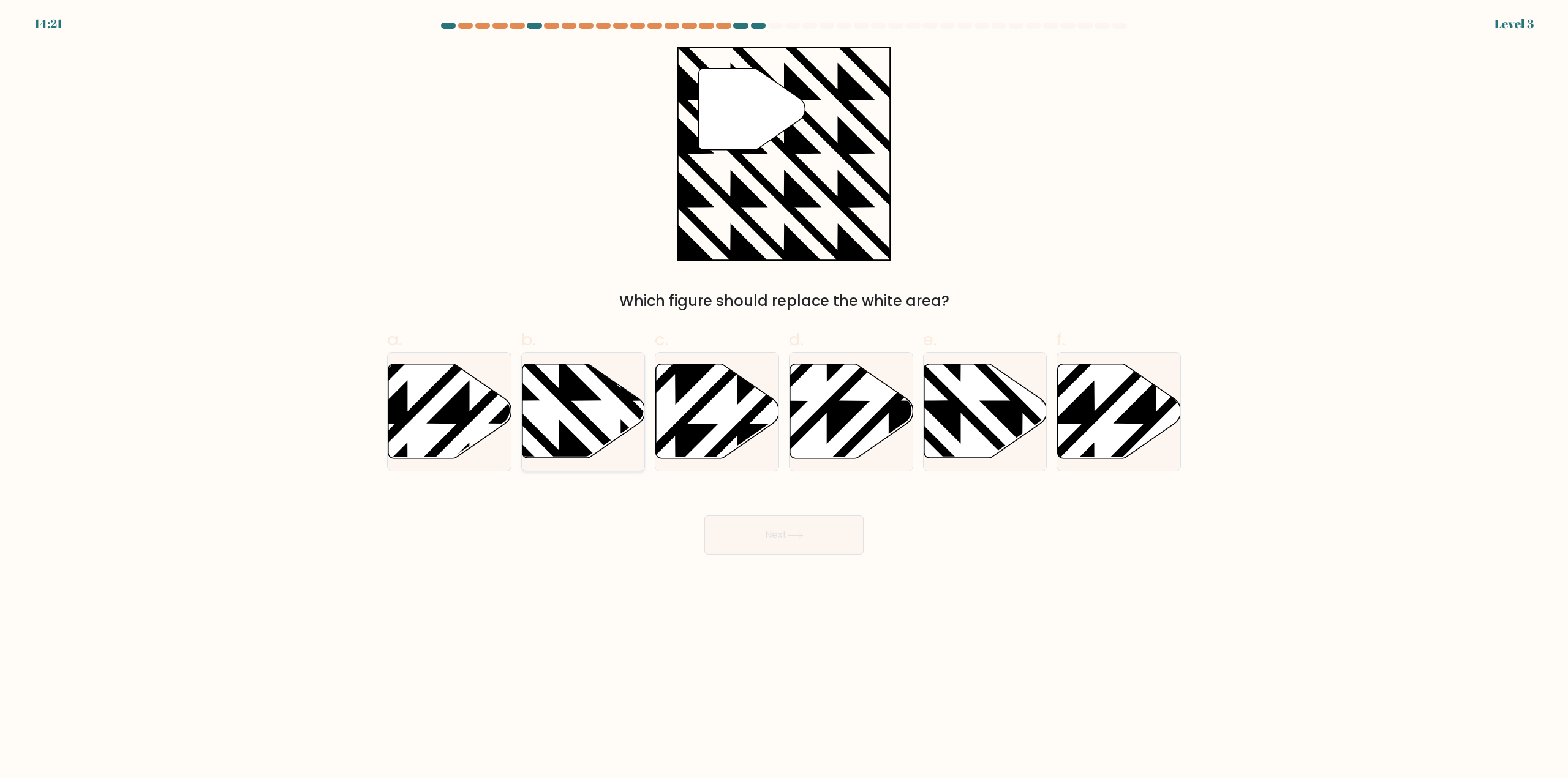
click at [629, 418] on icon at bounding box center [584, 411] width 123 height 94
click at [784, 397] on input "b." at bounding box center [784, 393] width 1 height 8
radio input "true"
click at [757, 541] on button "Next" at bounding box center [784, 535] width 160 height 39
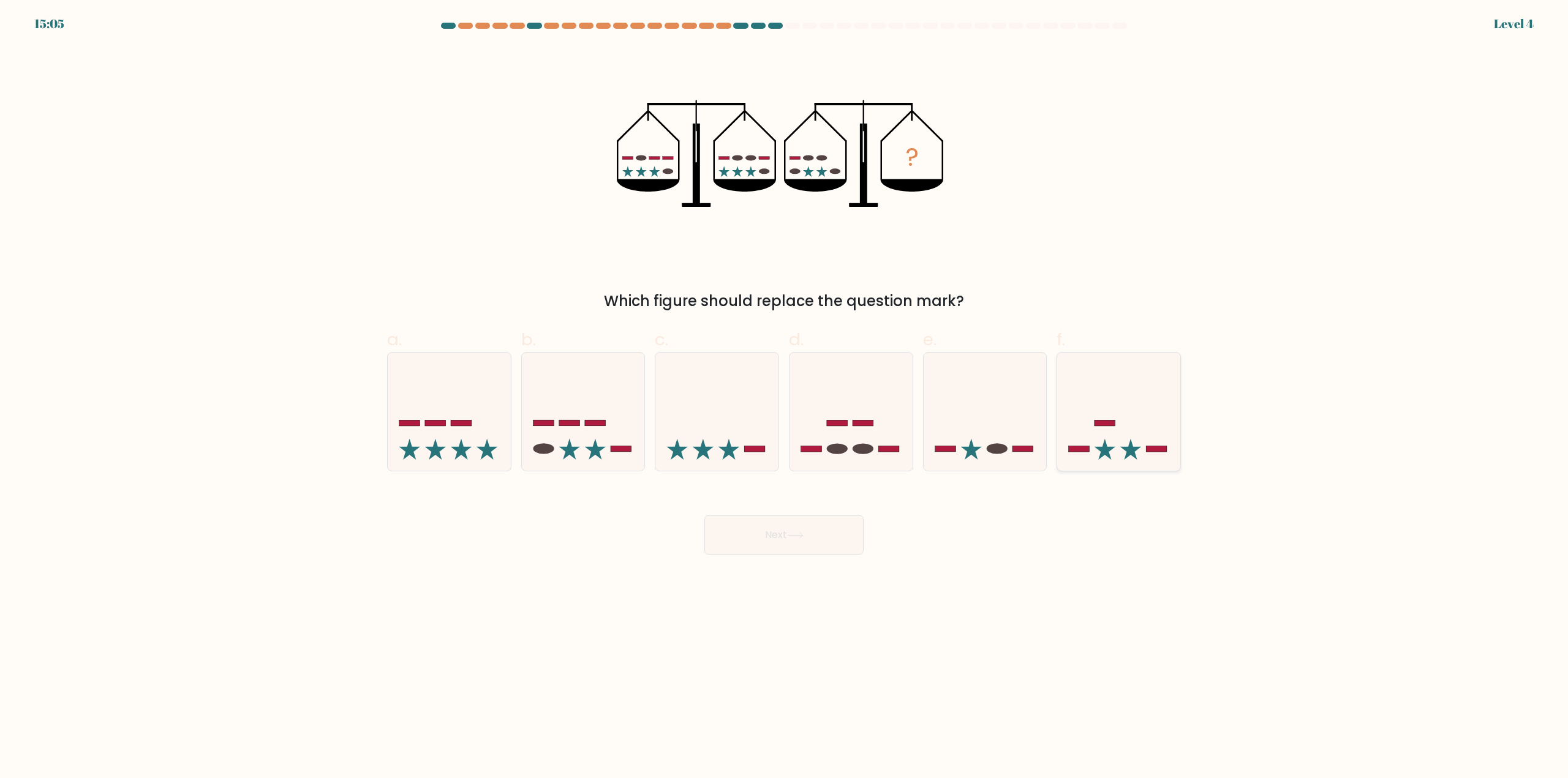
click at [1138, 439] on icon at bounding box center [1119, 412] width 123 height 102
click at [785, 397] on input "f." at bounding box center [784, 393] width 1 height 8
radio input "true"
click at [842, 539] on button "Next" at bounding box center [784, 535] width 160 height 39
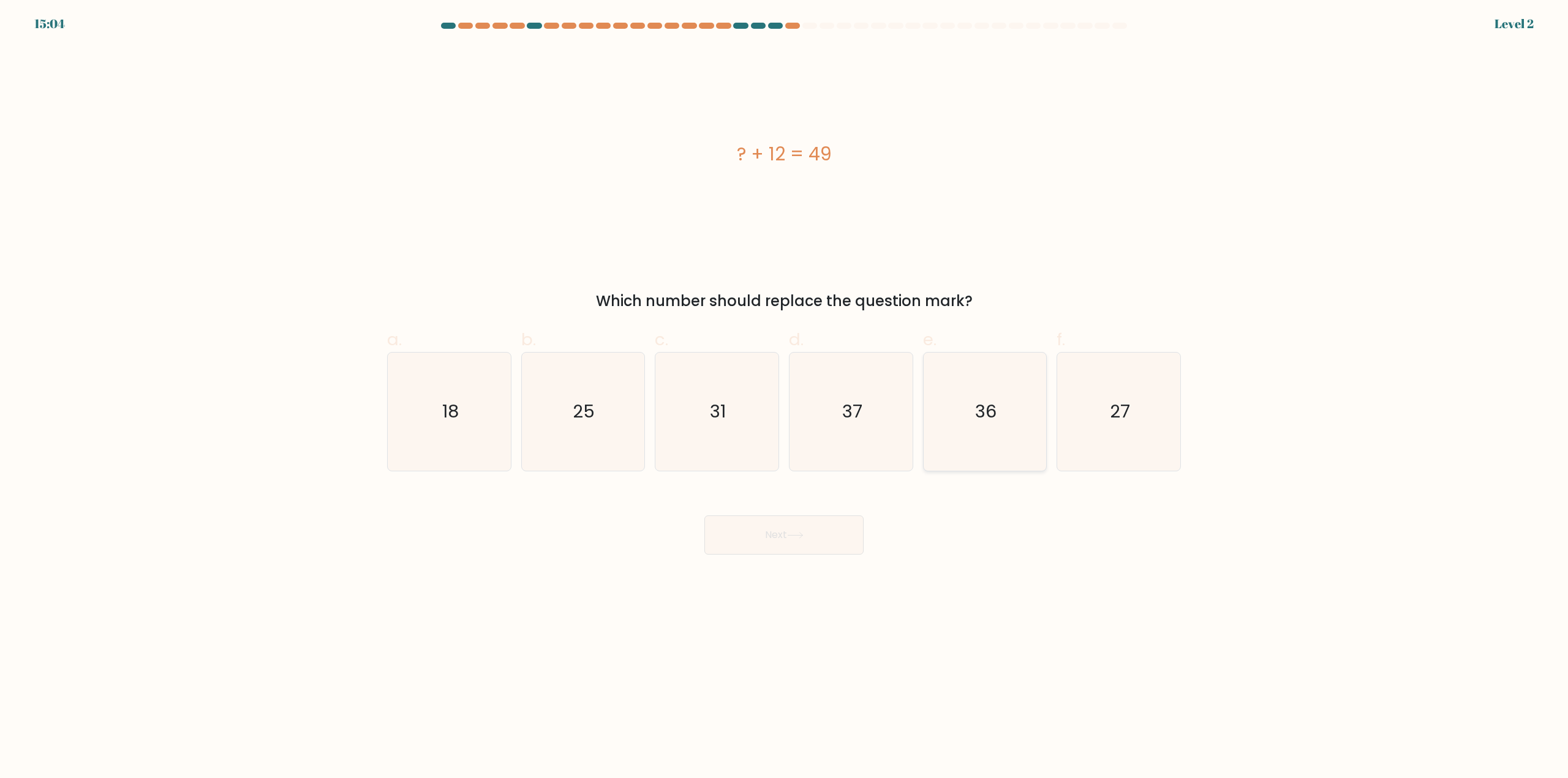
click at [962, 431] on icon "36" at bounding box center [984, 412] width 118 height 118
click at [785, 397] on input "e. 36" at bounding box center [784, 393] width 1 height 8
radio input "true"
click at [814, 546] on button "Next" at bounding box center [784, 535] width 160 height 39
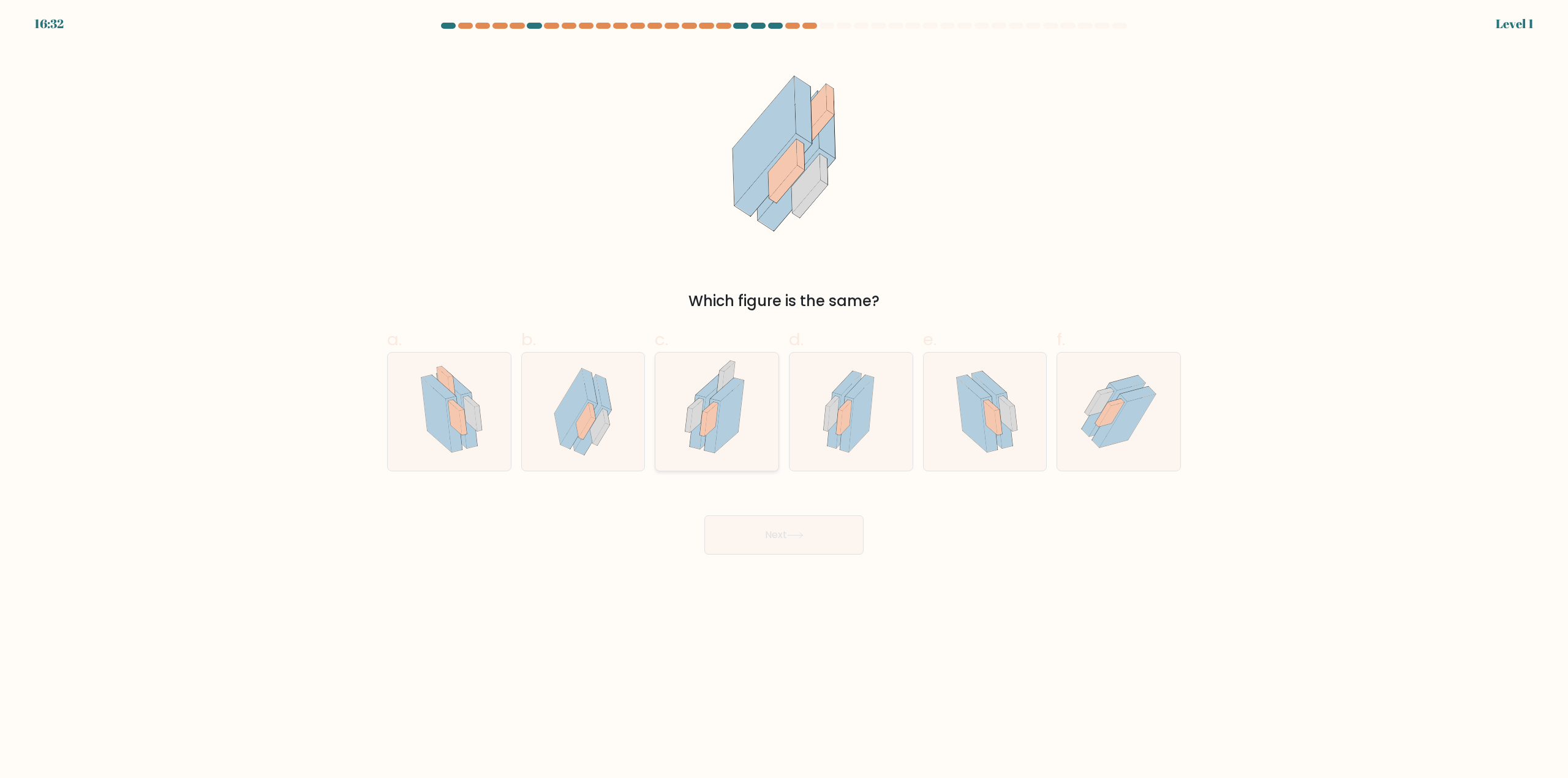
click at [719, 428] on icon at bounding box center [729, 416] width 29 height 72
click at [784, 397] on input "c." at bounding box center [784, 393] width 1 height 8
radio input "true"
click at [744, 529] on button "Next" at bounding box center [784, 535] width 160 height 39
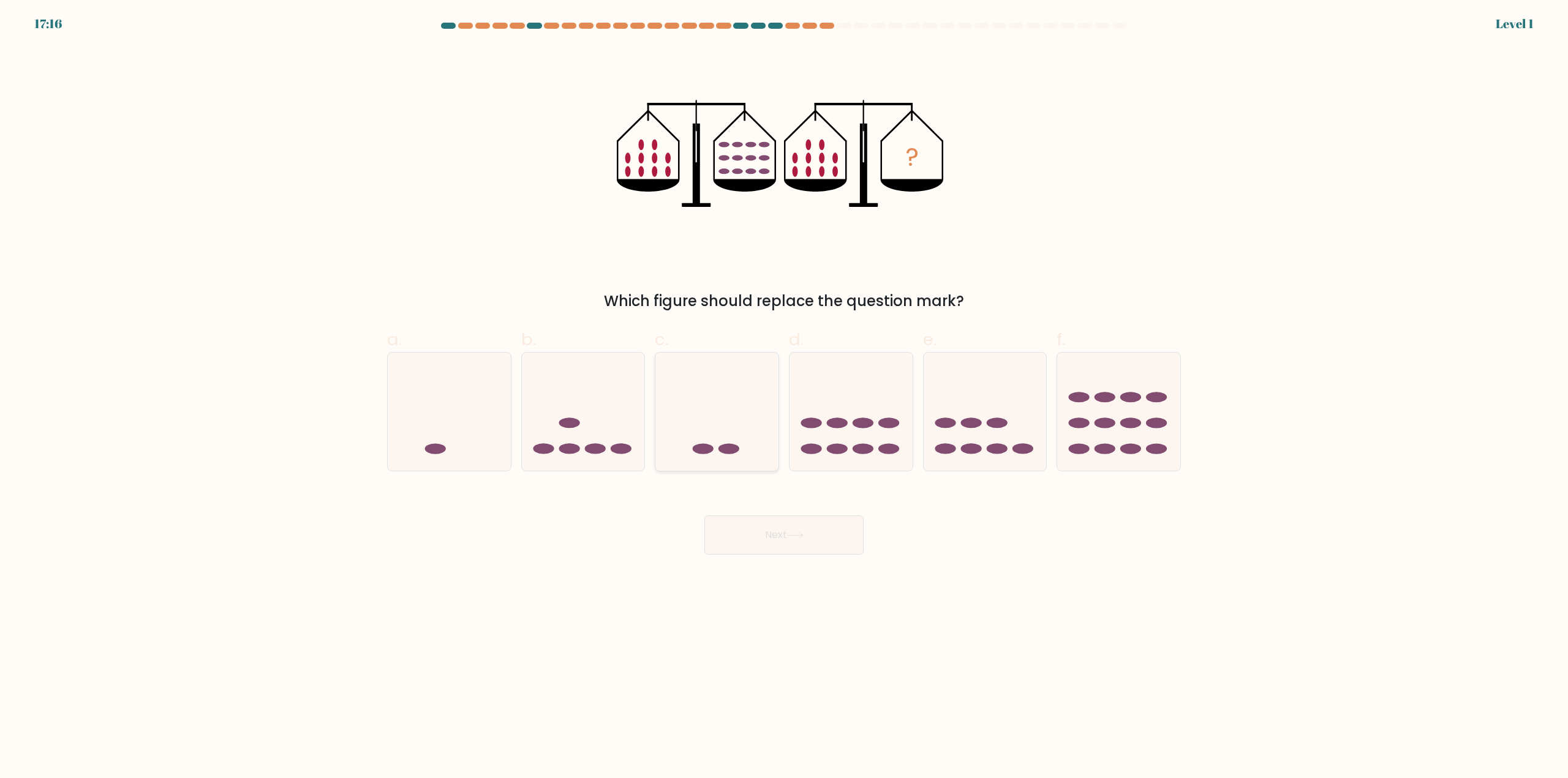
click at [724, 443] on icon at bounding box center [717, 412] width 123 height 102
click at [784, 397] on input "c." at bounding box center [784, 393] width 1 height 8
radio input "true"
click at [748, 536] on button "Next" at bounding box center [784, 535] width 160 height 39
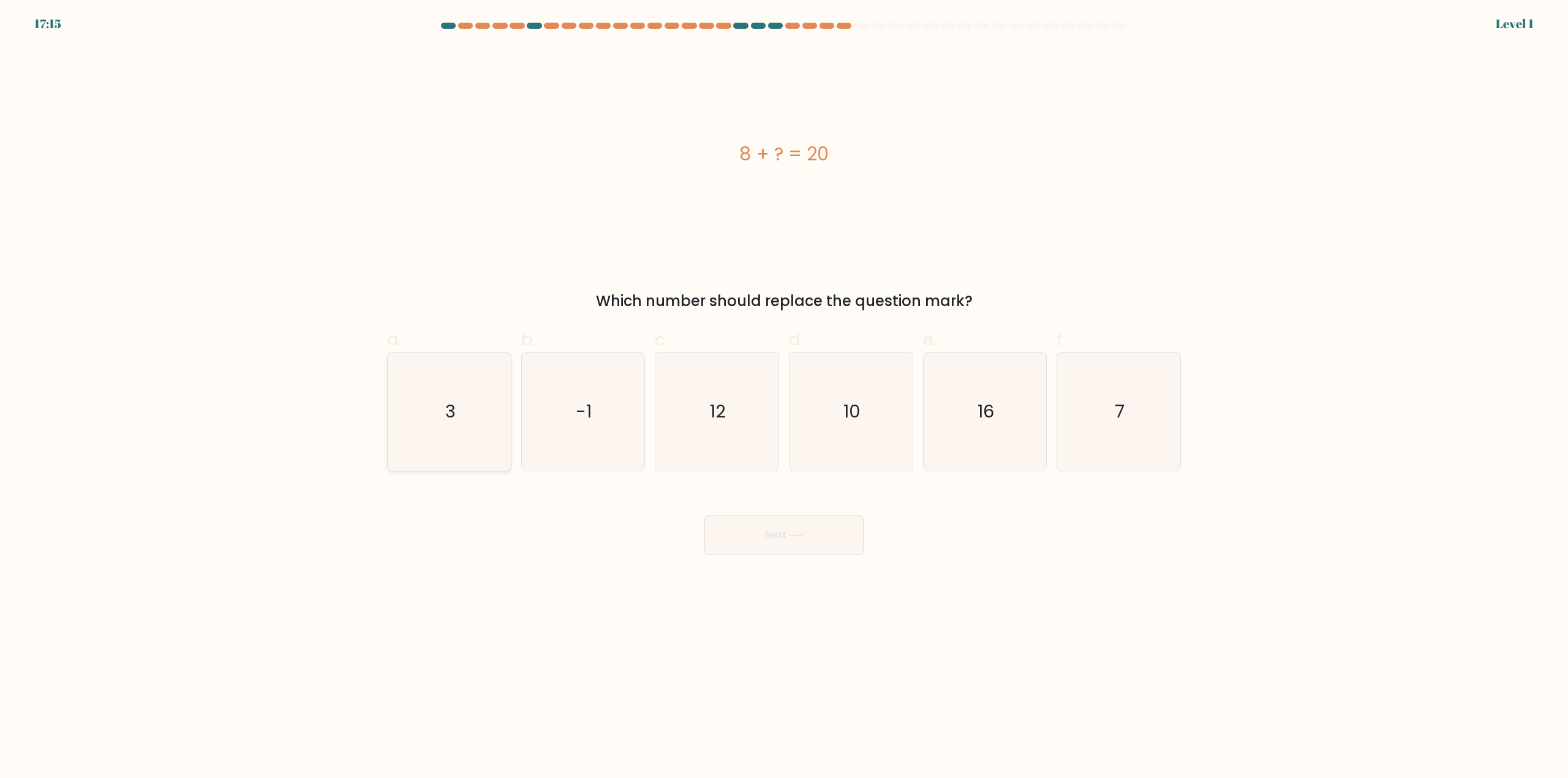
click at [447, 394] on icon "3" at bounding box center [449, 412] width 118 height 118
click at [784, 394] on input "a. 3" at bounding box center [784, 393] width 1 height 8
radio input "true"
click at [749, 554] on button "Next" at bounding box center [784, 535] width 160 height 39
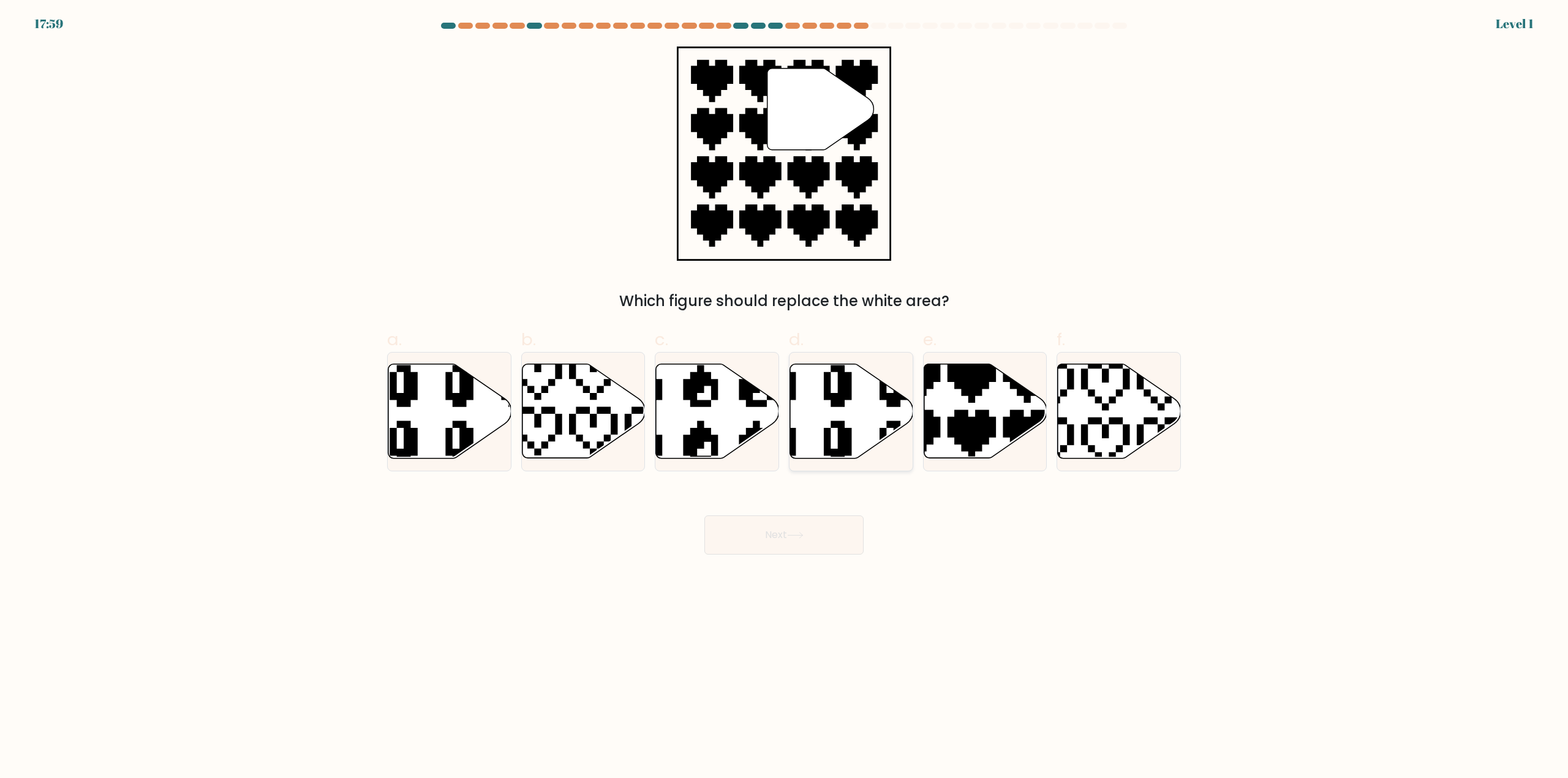
click at [820, 458] on icon at bounding box center [852, 411] width 123 height 94
click at [785, 397] on input "d." at bounding box center [784, 393] width 1 height 8
radio input "true"
click at [802, 534] on icon at bounding box center [795, 535] width 14 height 6
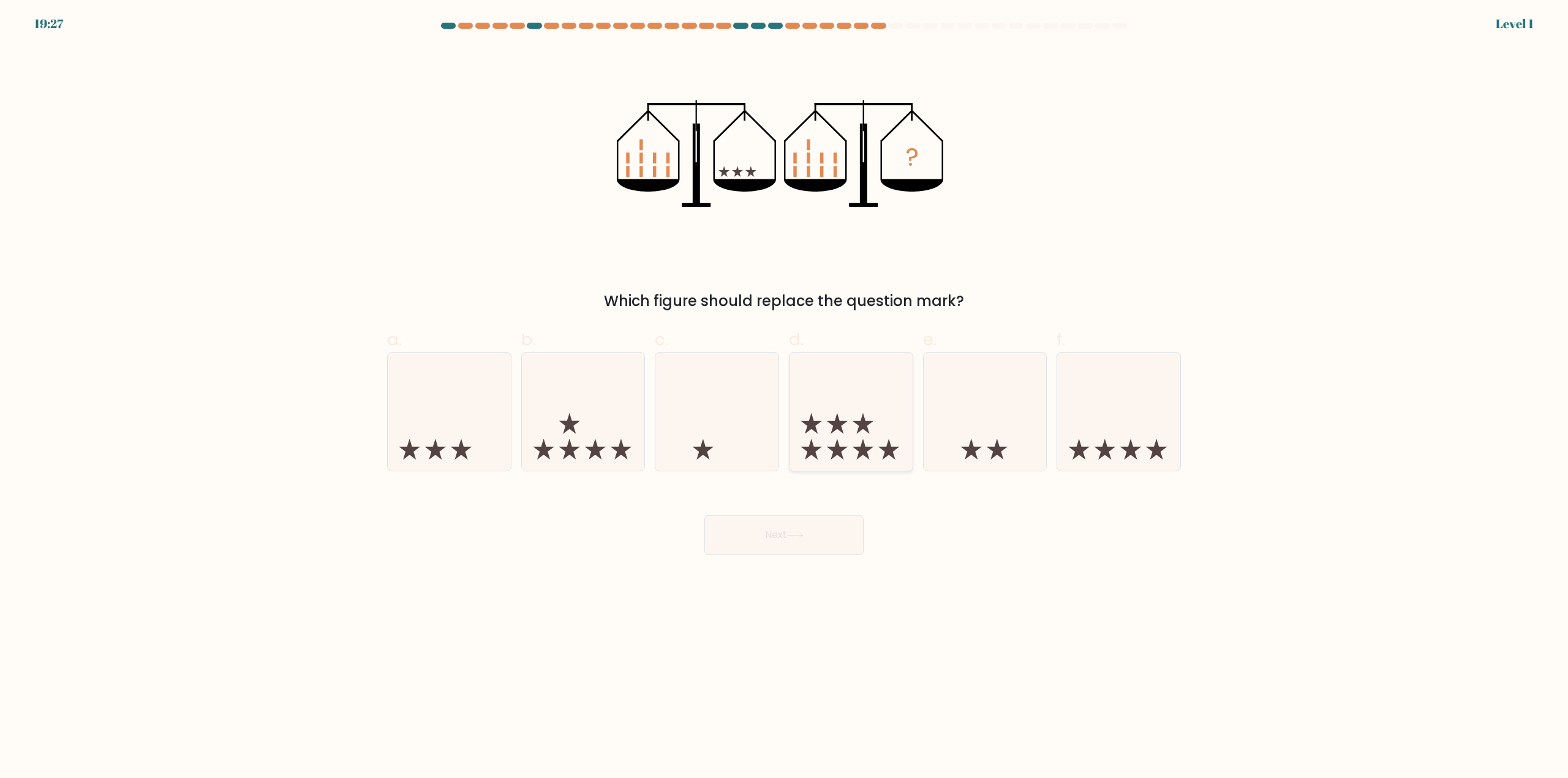
click at [861, 433] on icon at bounding box center [851, 412] width 123 height 102
click at [785, 397] on input "d." at bounding box center [784, 393] width 1 height 8
radio input "true"
click at [822, 539] on button "Next" at bounding box center [784, 535] width 160 height 39
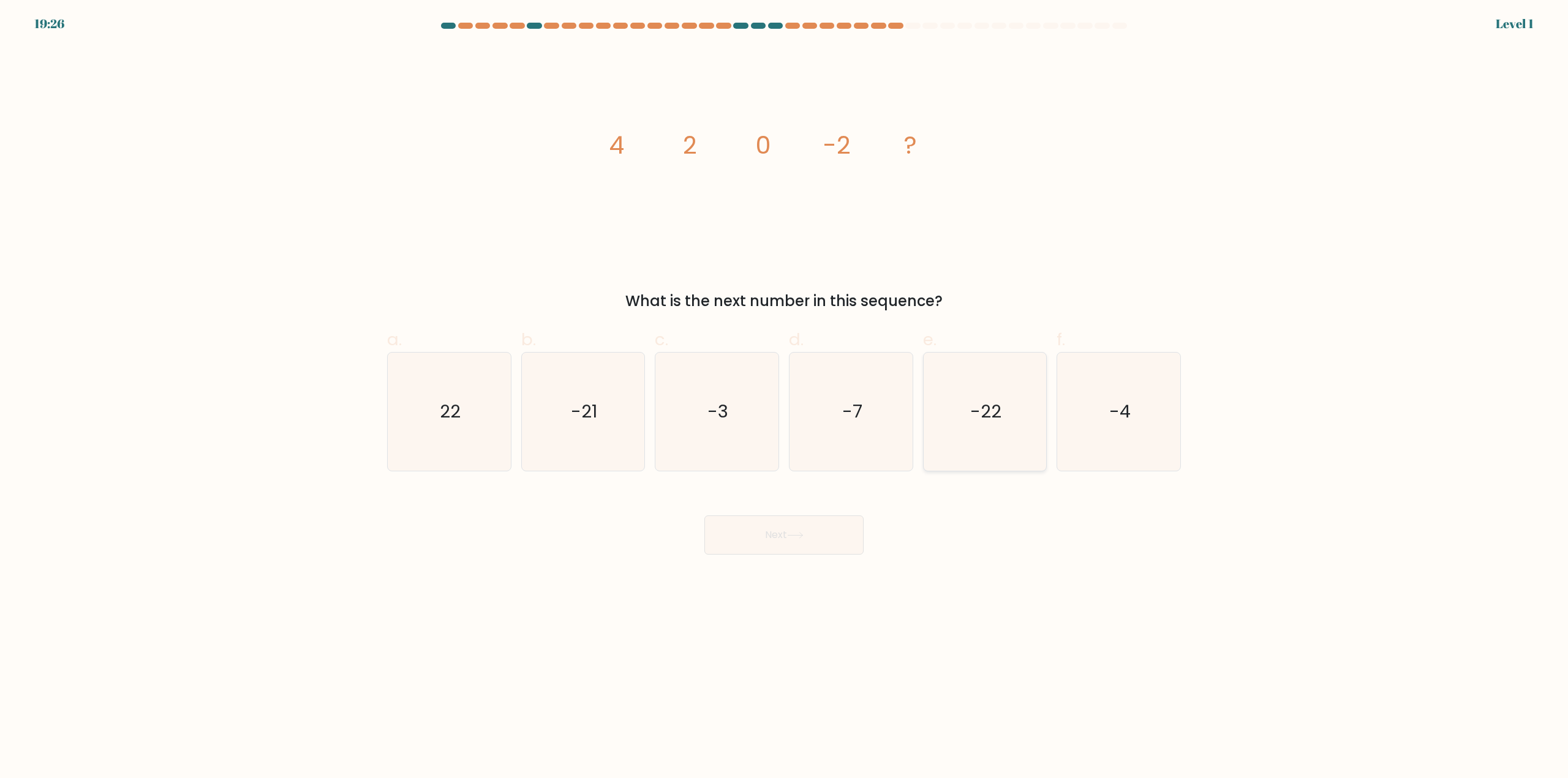
click at [984, 440] on icon "-22" at bounding box center [984, 412] width 118 height 118
click at [785, 397] on input "e. -22" at bounding box center [784, 393] width 1 height 8
radio input "true"
click at [795, 530] on button "Next" at bounding box center [784, 535] width 160 height 39
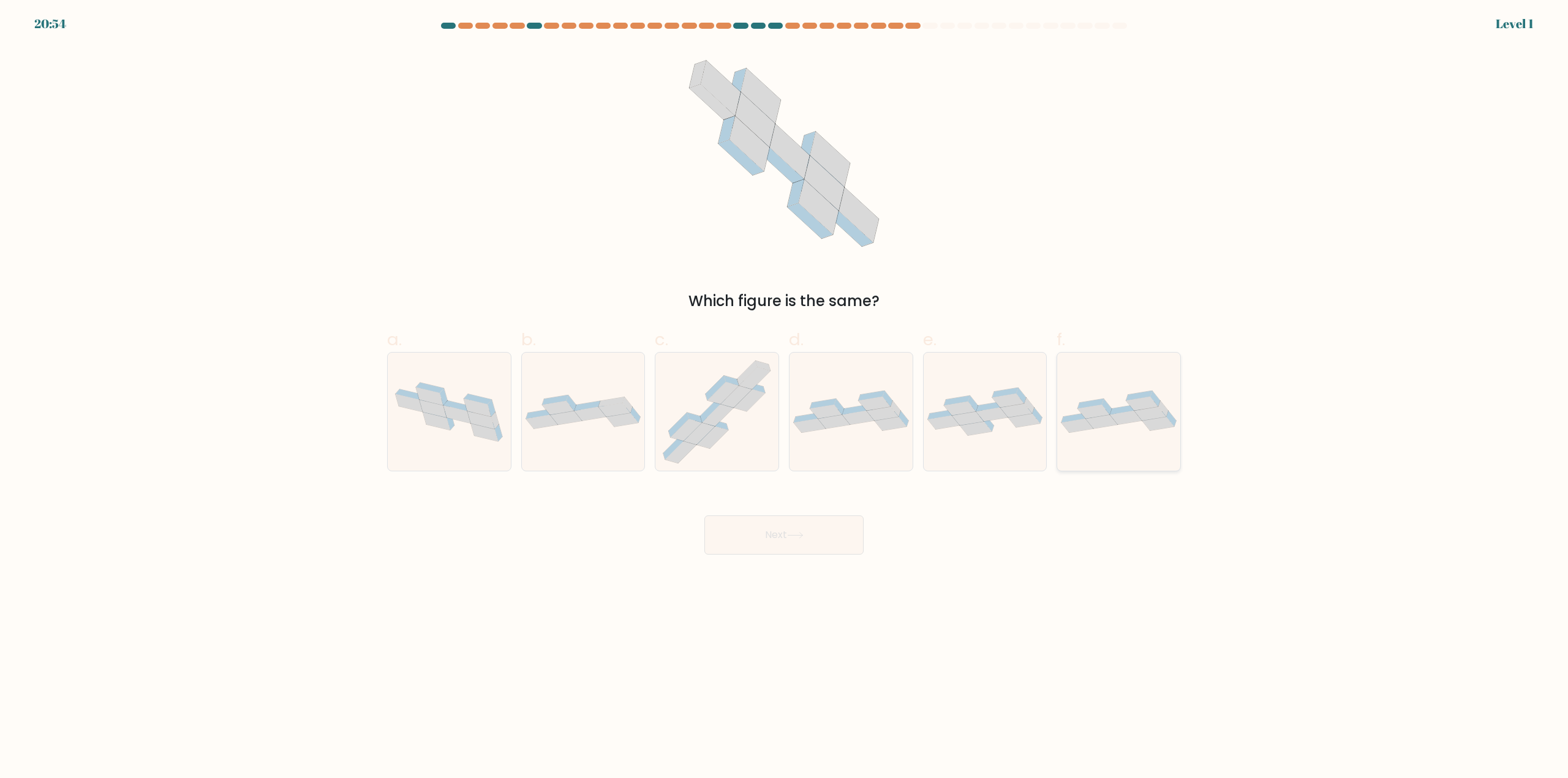
click at [1116, 408] on icon at bounding box center [1128, 411] width 33 height 14
click at [785, 397] on input "f." at bounding box center [784, 393] width 1 height 8
radio input "true"
click at [805, 521] on button "Next" at bounding box center [784, 535] width 160 height 39
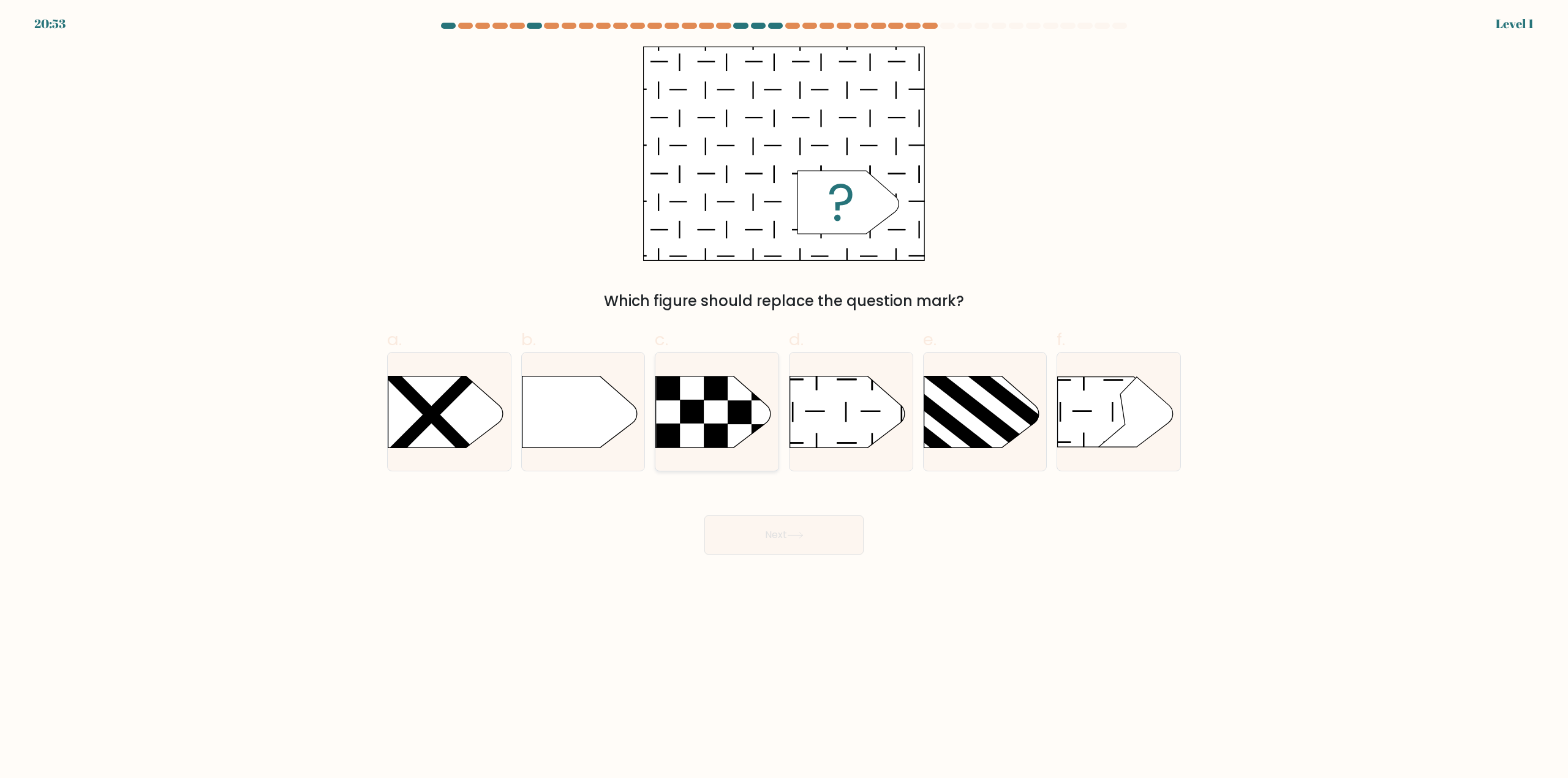
click at [768, 437] on rect at bounding box center [764, 436] width 24 height 24
click at [784, 397] on input "c." at bounding box center [784, 393] width 1 height 8
radio input "true"
click at [787, 525] on button "Next" at bounding box center [784, 535] width 160 height 39
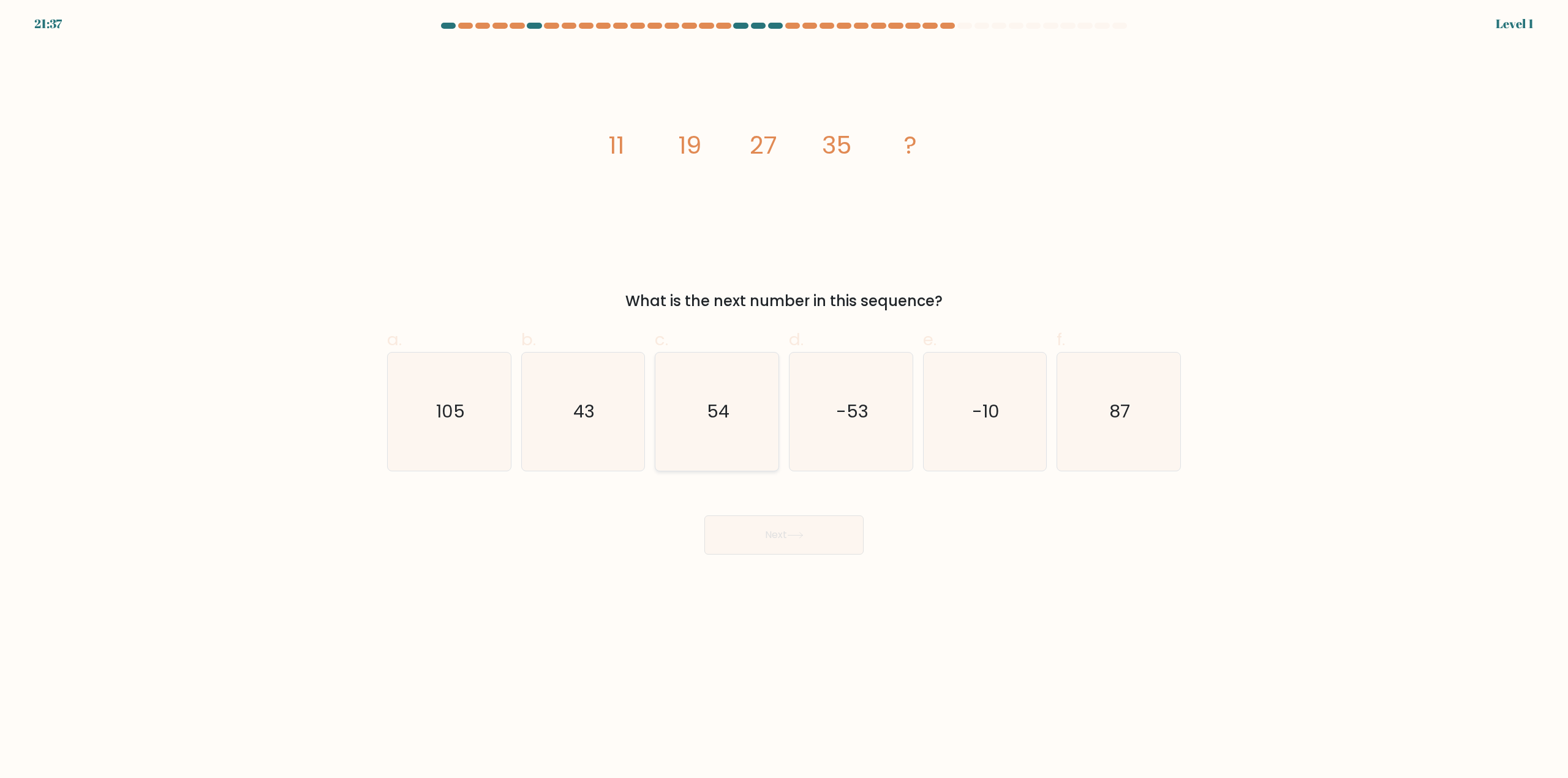
click at [680, 424] on icon "54" at bounding box center [717, 412] width 118 height 118
click at [784, 397] on input "c. 54" at bounding box center [784, 393] width 1 height 8
radio input "true"
click at [751, 526] on button "Next" at bounding box center [784, 535] width 160 height 39
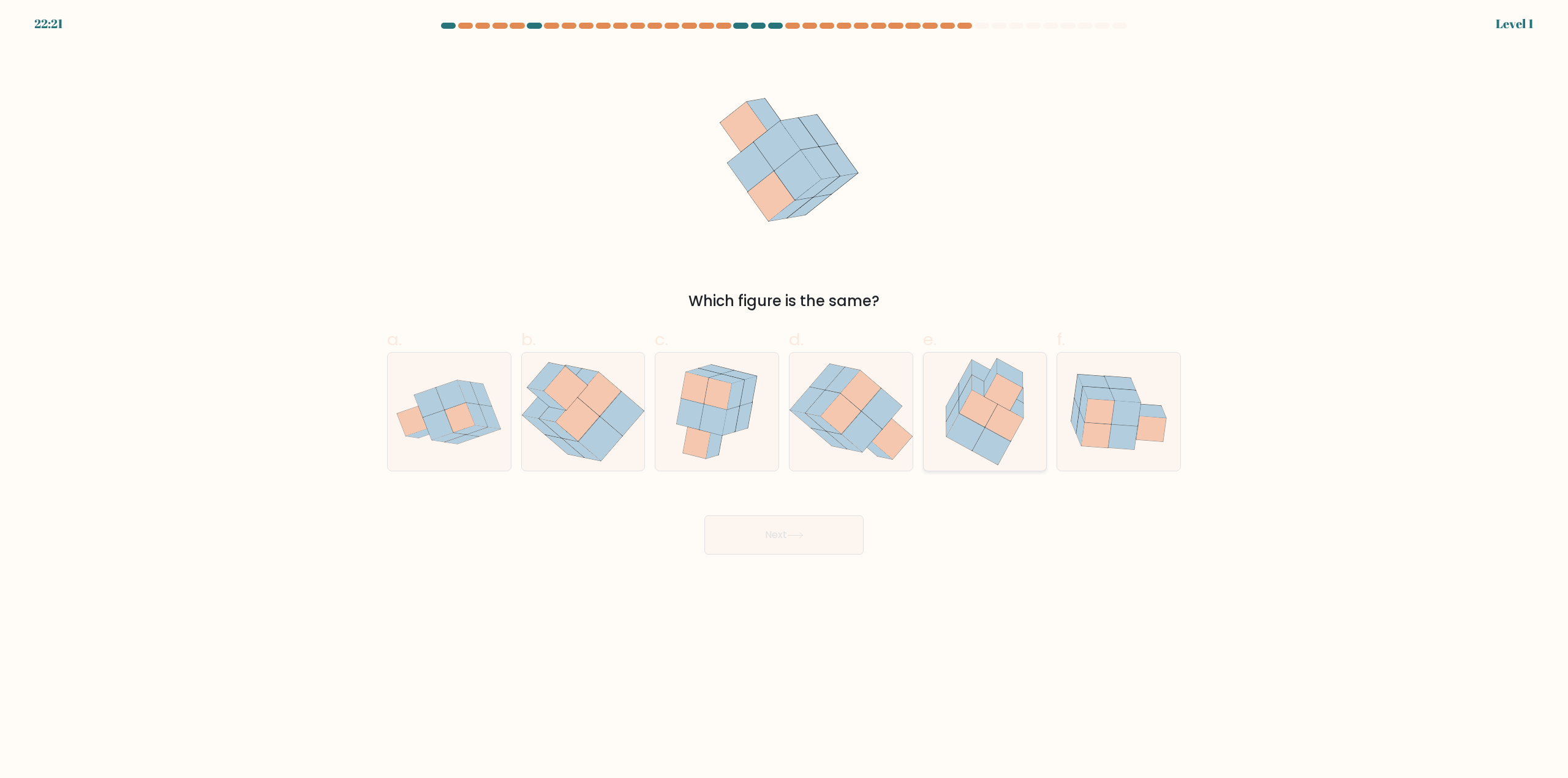
click at [967, 424] on icon at bounding box center [966, 432] width 38 height 37
click at [785, 397] on input "e." at bounding box center [784, 393] width 1 height 8
radio input "true"
click at [841, 536] on button "Next" at bounding box center [784, 535] width 160 height 39
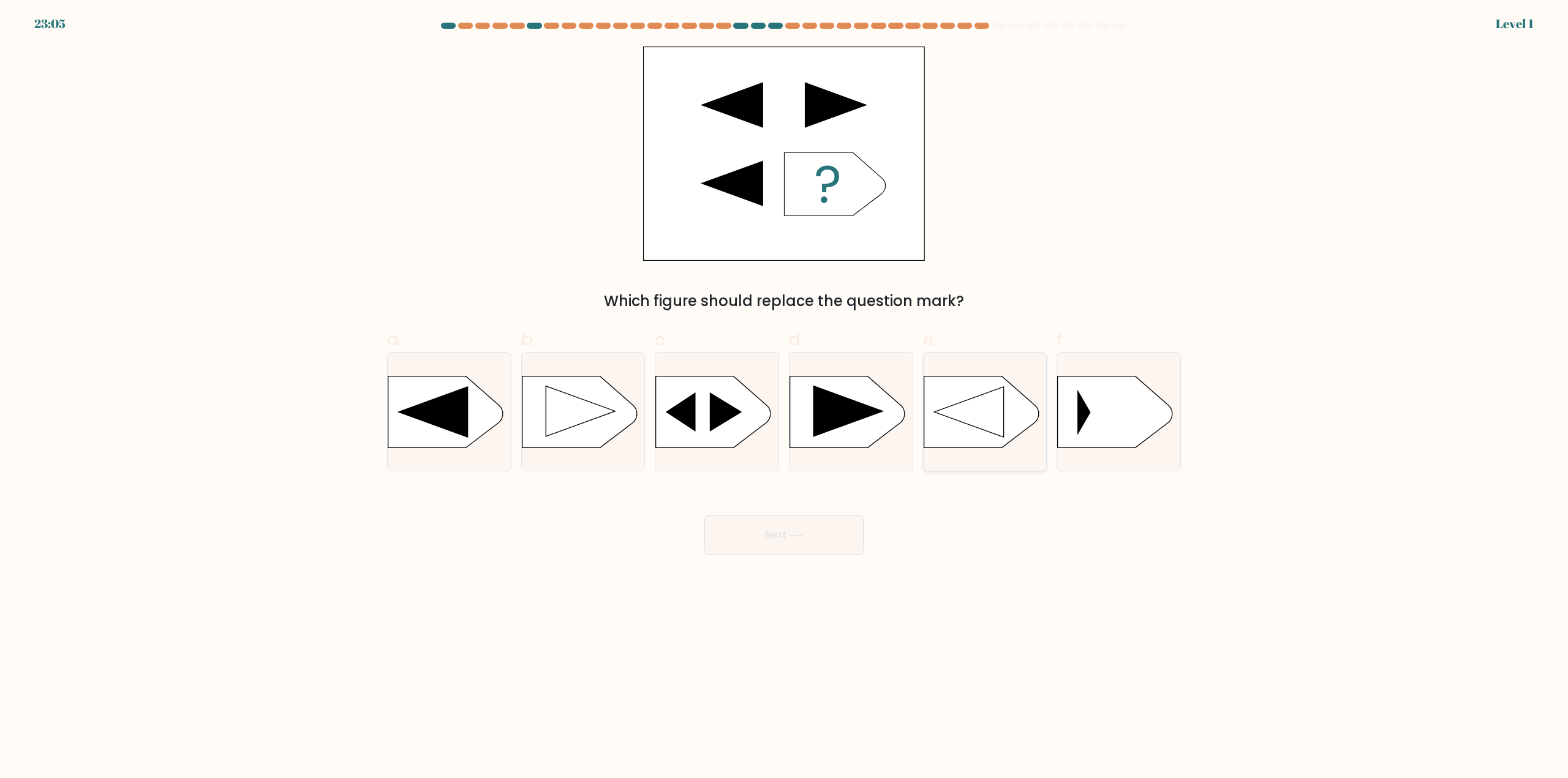
click at [1005, 427] on icon at bounding box center [981, 412] width 115 height 72
click at [785, 397] on input "e." at bounding box center [784, 393] width 1 height 8
radio input "true"
click at [824, 538] on button "Next" at bounding box center [784, 535] width 160 height 39
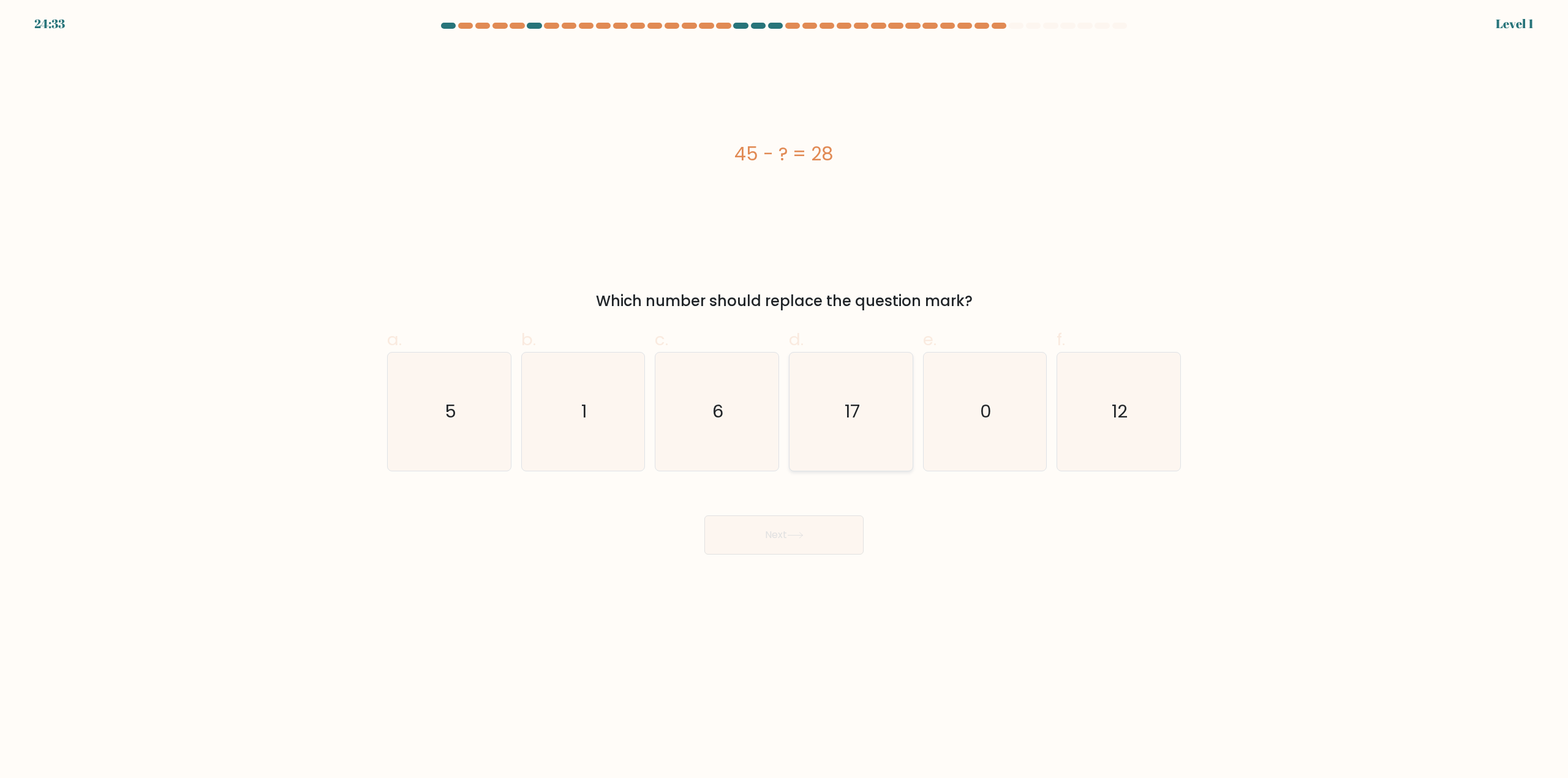
click at [871, 446] on icon "17" at bounding box center [851, 412] width 118 height 118
click at [785, 397] on input "d. 17" at bounding box center [784, 393] width 1 height 8
radio input "true"
click at [812, 532] on button "Next" at bounding box center [784, 535] width 160 height 39
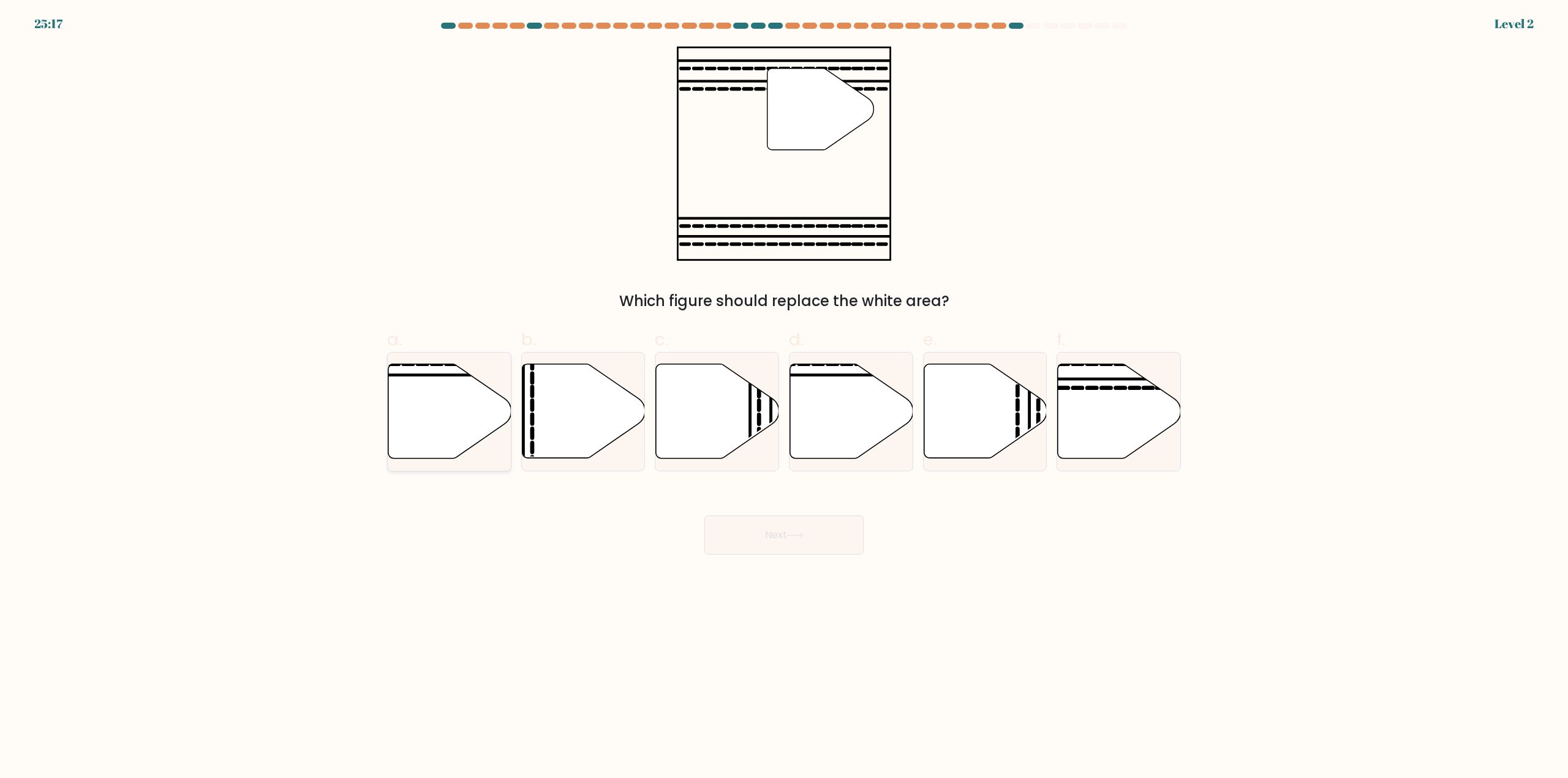
click at [472, 428] on icon at bounding box center [450, 411] width 123 height 94
click at [784, 397] on input "a." at bounding box center [784, 393] width 1 height 8
radio input "true"
click at [749, 536] on button "Next" at bounding box center [784, 535] width 160 height 39
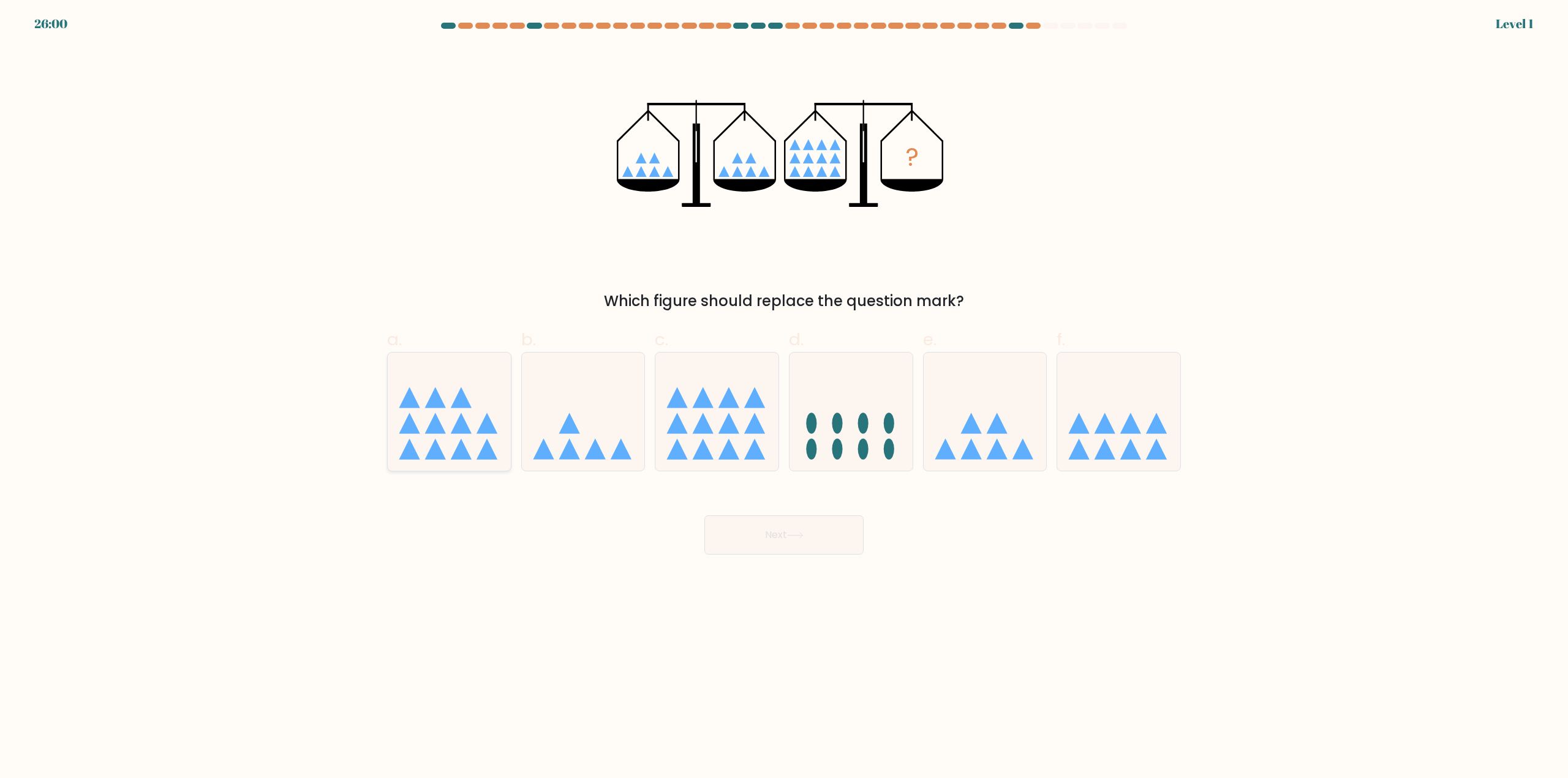
click at [437, 419] on icon at bounding box center [435, 423] width 21 height 21
click at [784, 397] on input "a." at bounding box center [784, 393] width 1 height 8
radio input "true"
click at [763, 542] on button "Next" at bounding box center [784, 535] width 160 height 39
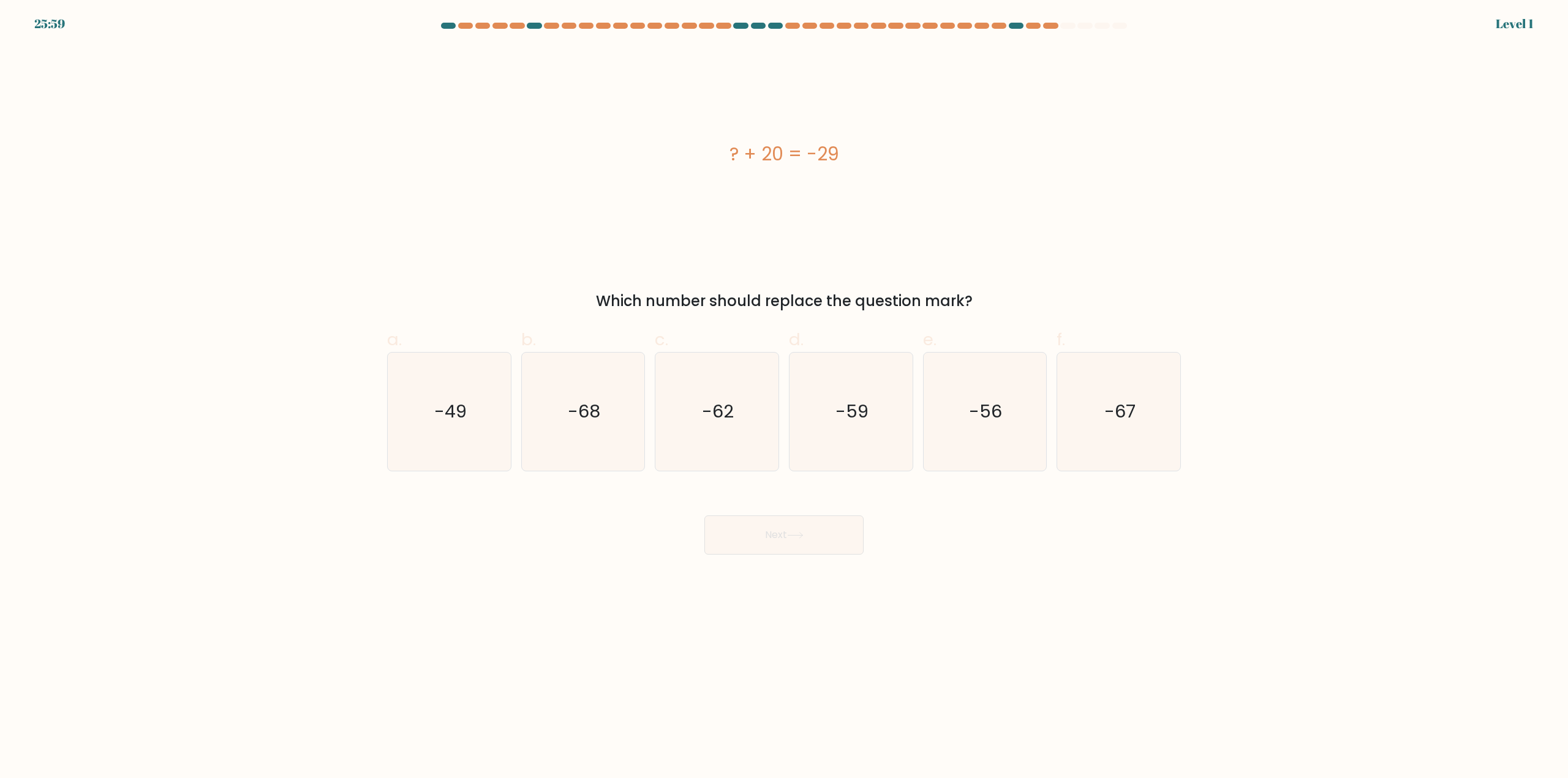
click at [749, 454] on icon "-62" at bounding box center [717, 412] width 118 height 118
click at [784, 397] on input "c. -62" at bounding box center [784, 393] width 1 height 8
radio input "true"
click at [778, 539] on button "Next" at bounding box center [784, 535] width 160 height 39
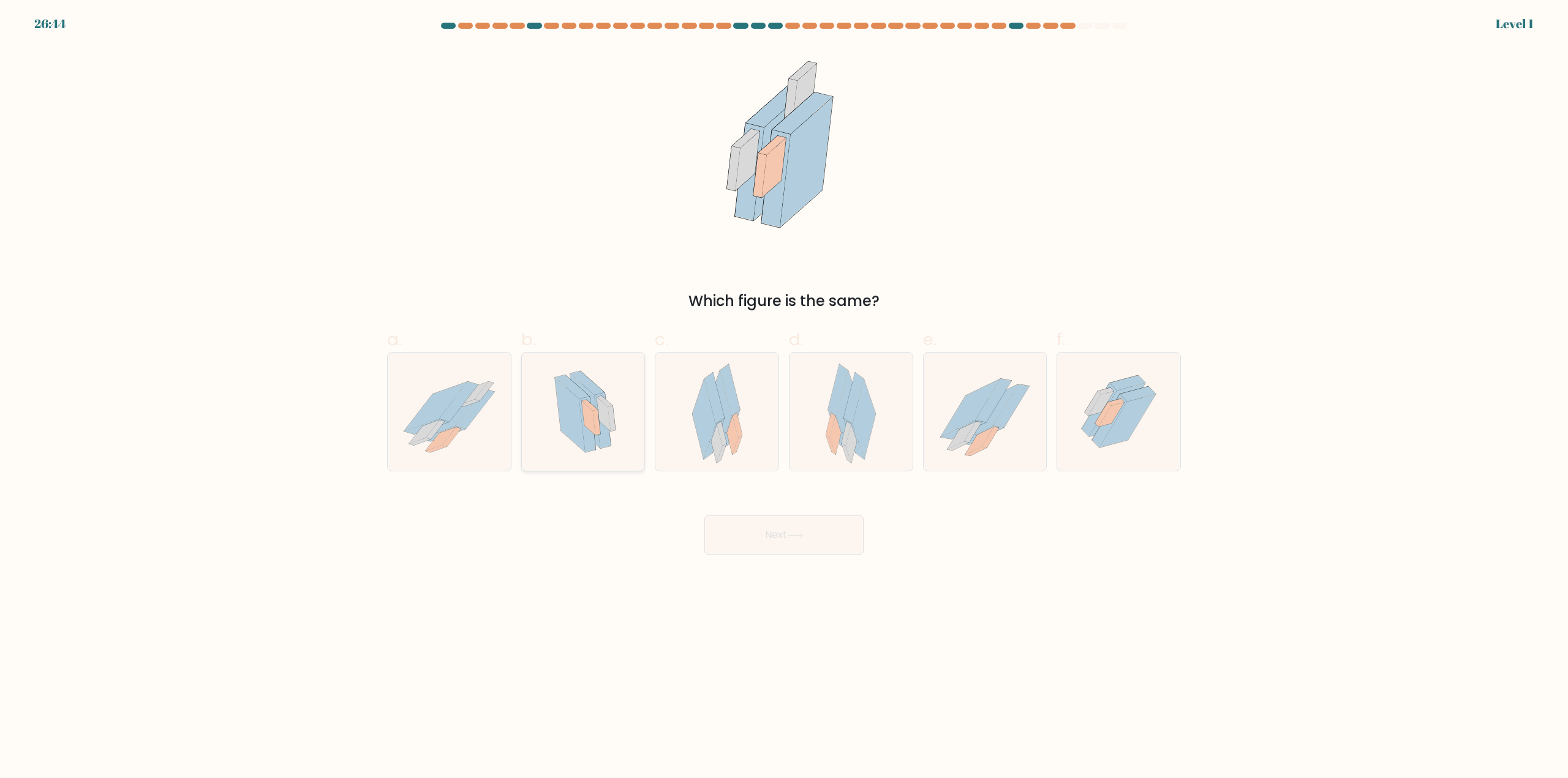
click at [593, 423] on icon at bounding box center [588, 419] width 13 height 34
click at [784, 397] on input "b." at bounding box center [784, 393] width 1 height 8
radio input "true"
click at [736, 518] on div "Next" at bounding box center [784, 520] width 808 height 68
click at [751, 529] on button "Next" at bounding box center [784, 535] width 160 height 39
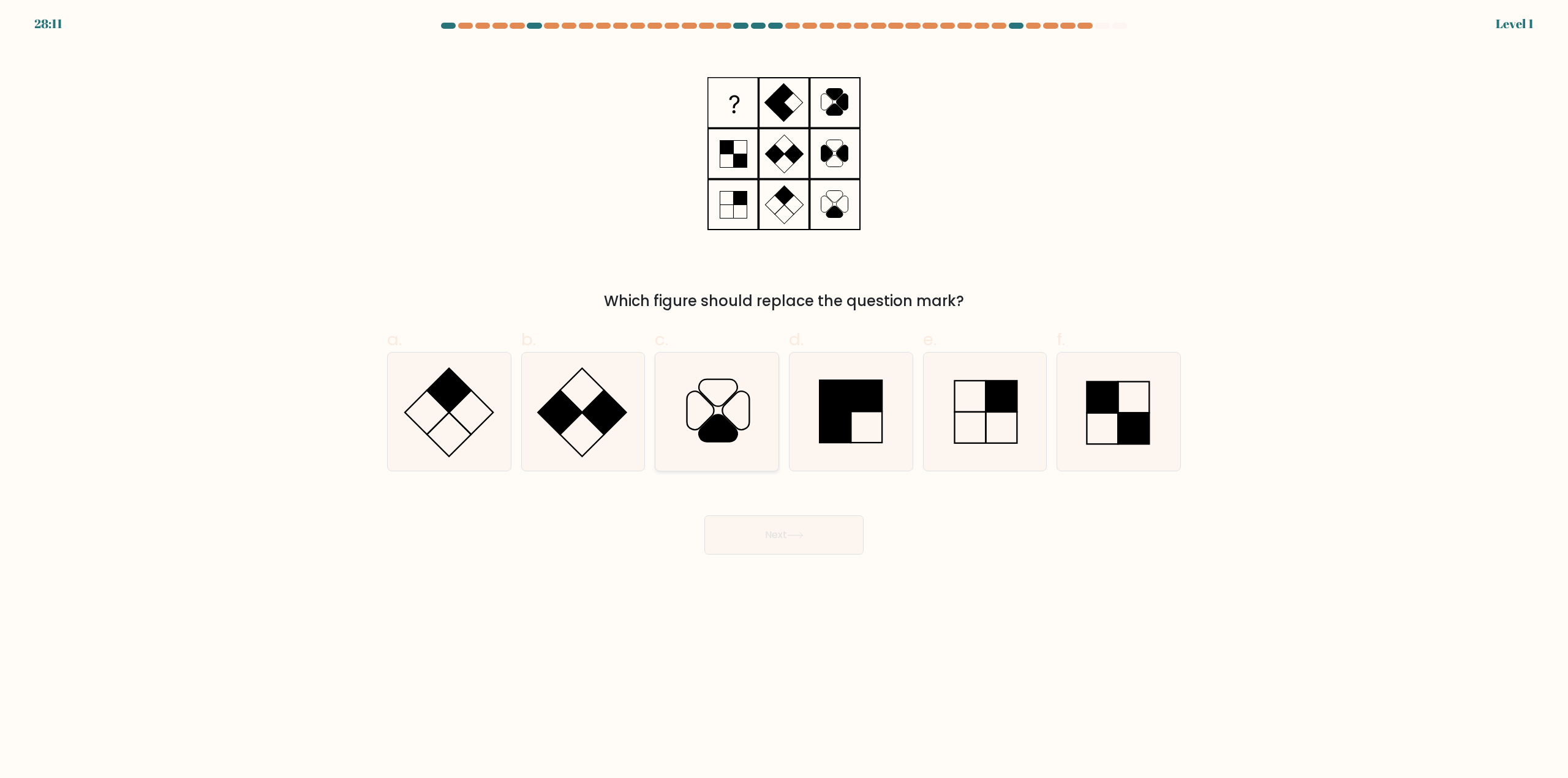
click at [724, 430] on icon at bounding box center [718, 428] width 38 height 27
click at [784, 397] on input "c." at bounding box center [784, 393] width 1 height 8
radio input "true"
click at [798, 548] on button "Next" at bounding box center [784, 535] width 160 height 39
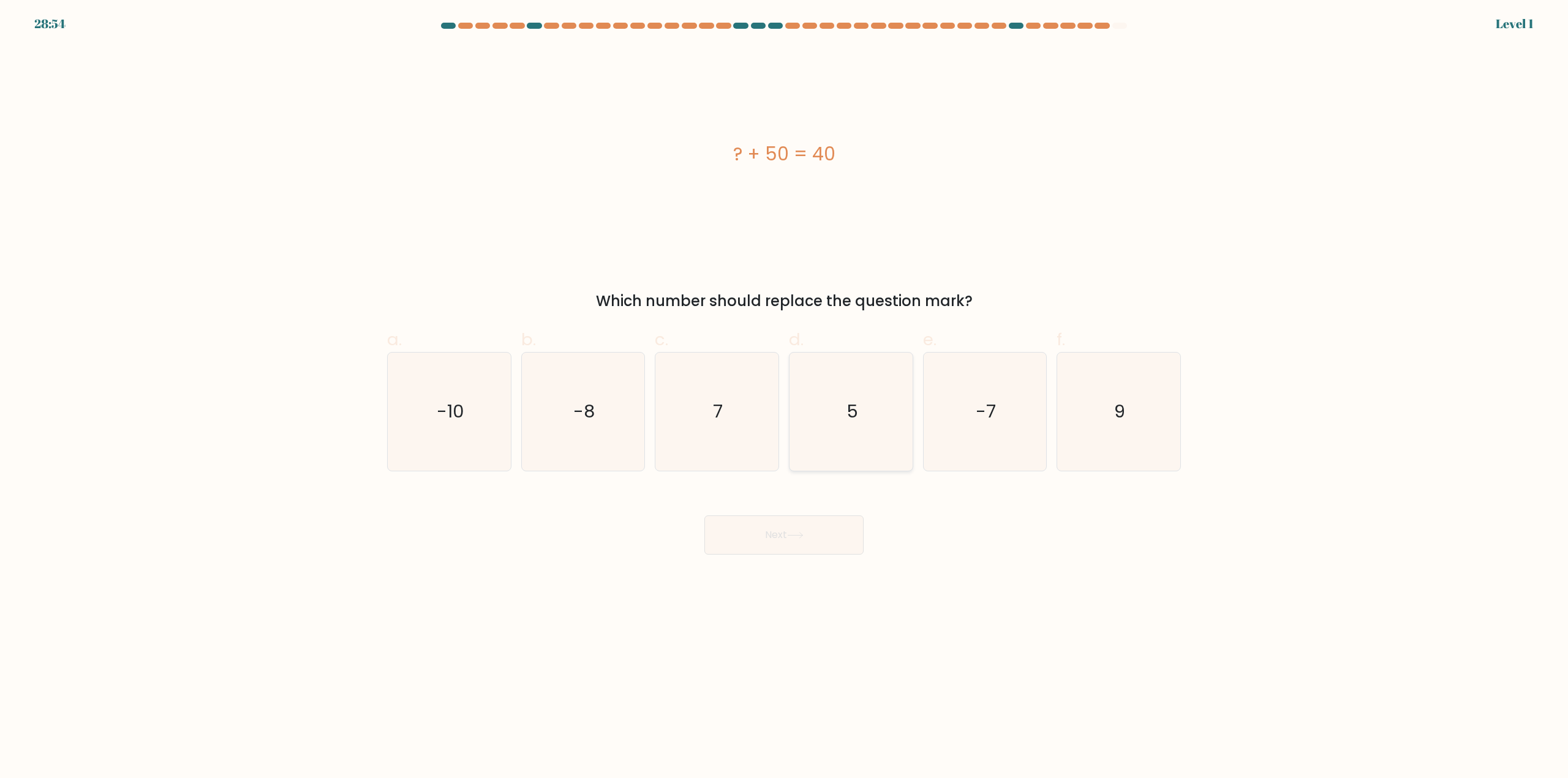
click at [838, 457] on icon "5" at bounding box center [851, 412] width 118 height 118
click at [785, 397] on input "d. 5" at bounding box center [784, 393] width 1 height 8
radio input "true"
click at [832, 539] on button "Next" at bounding box center [784, 535] width 160 height 39
